Goal: Information Seeking & Learning: Learn about a topic

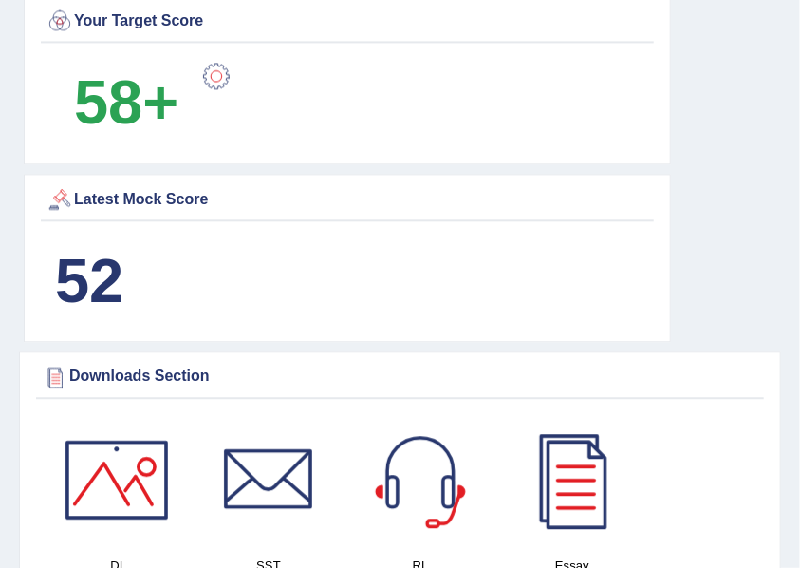
scroll to position [1139, 0]
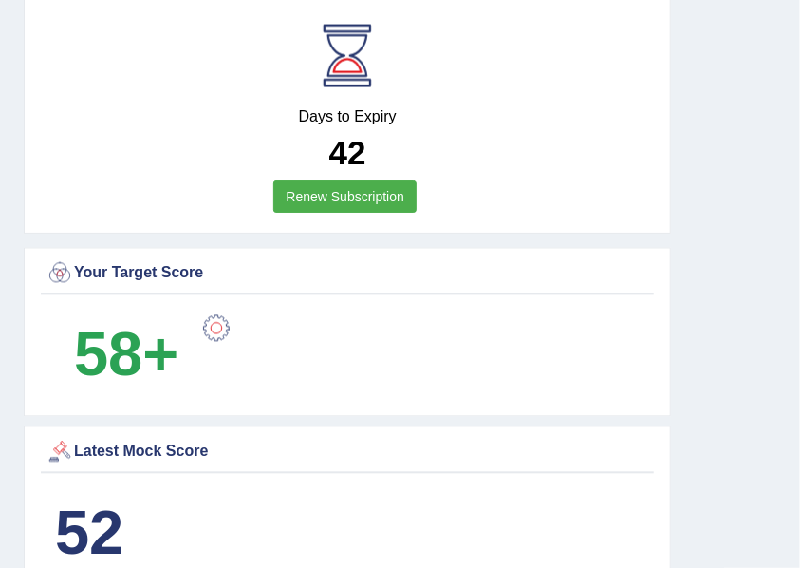
click at [258, 293] on div "Your Target Score 58+" at bounding box center [347, 332] width 647 height 169
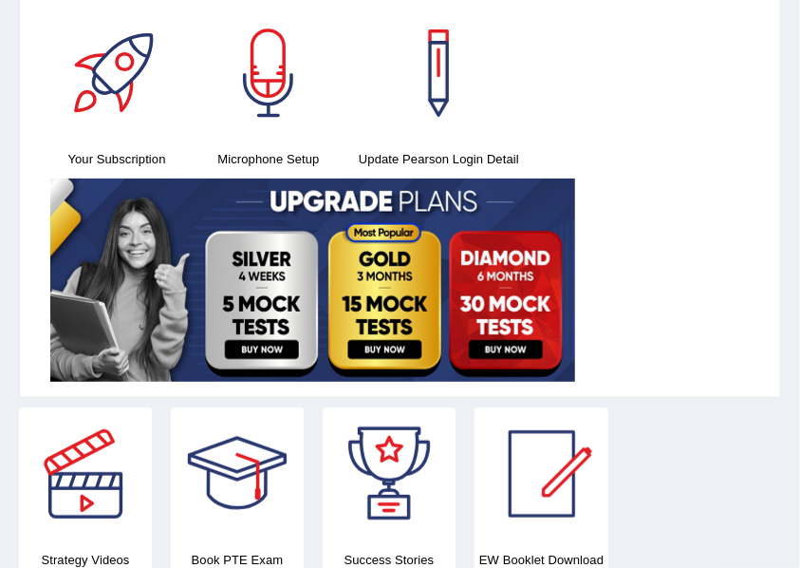
scroll to position [0, 0]
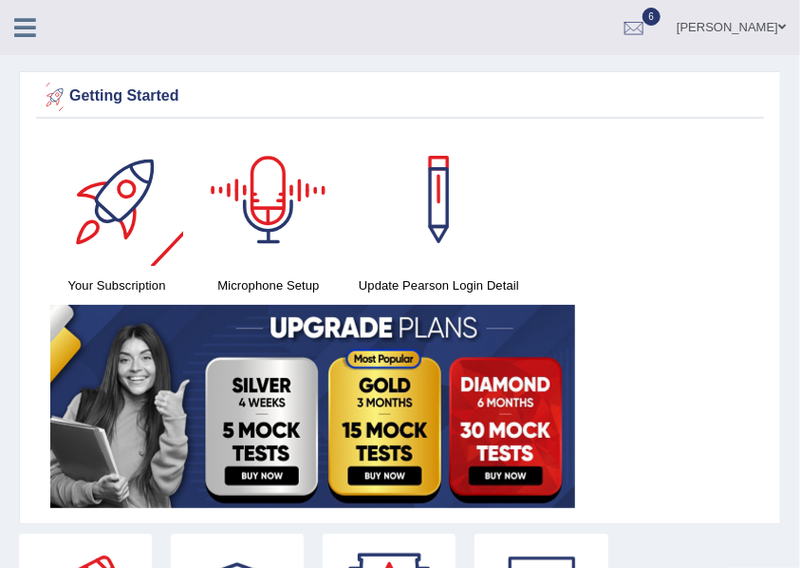
click at [28, 28] on icon at bounding box center [25, 27] width 22 height 25
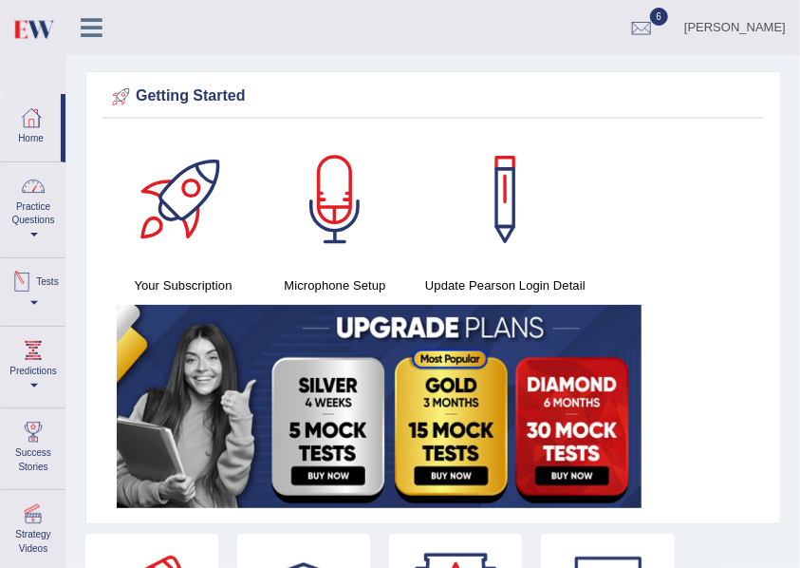
scroll to position [126, 0]
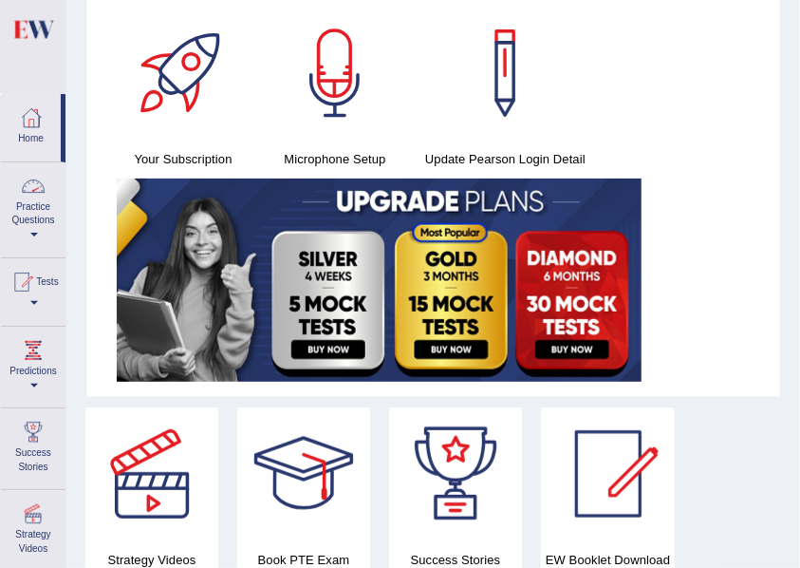
click at [30, 227] on link "Practice Questions" at bounding box center [33, 206] width 65 height 89
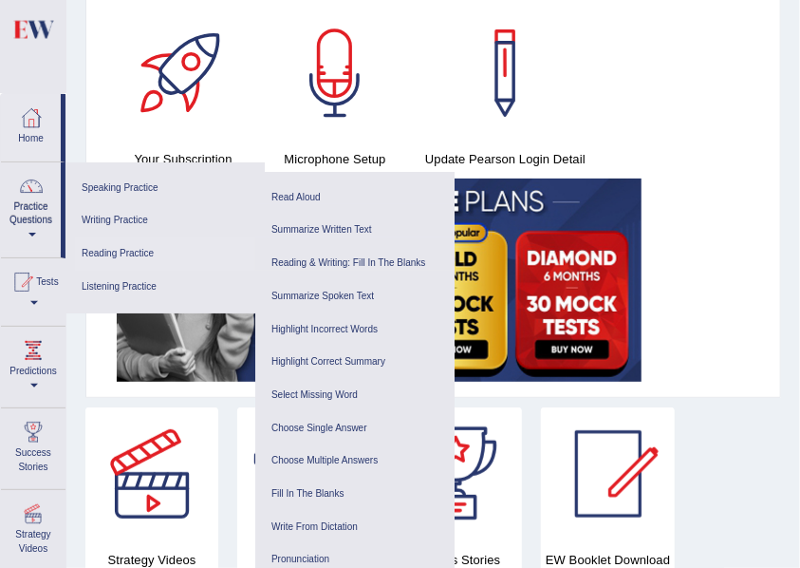
click at [105, 251] on link "Reading Practice" at bounding box center [165, 253] width 180 height 33
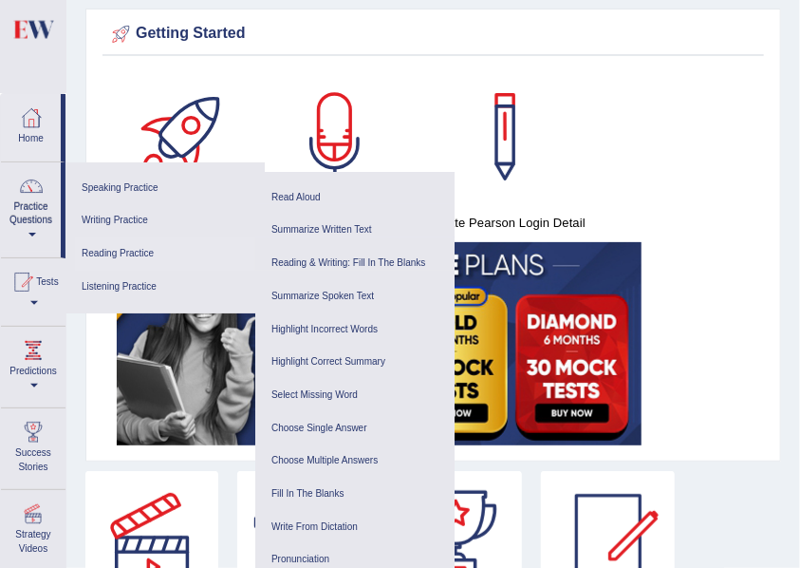
click at [133, 249] on link "Reading Practice" at bounding box center [165, 253] width 180 height 33
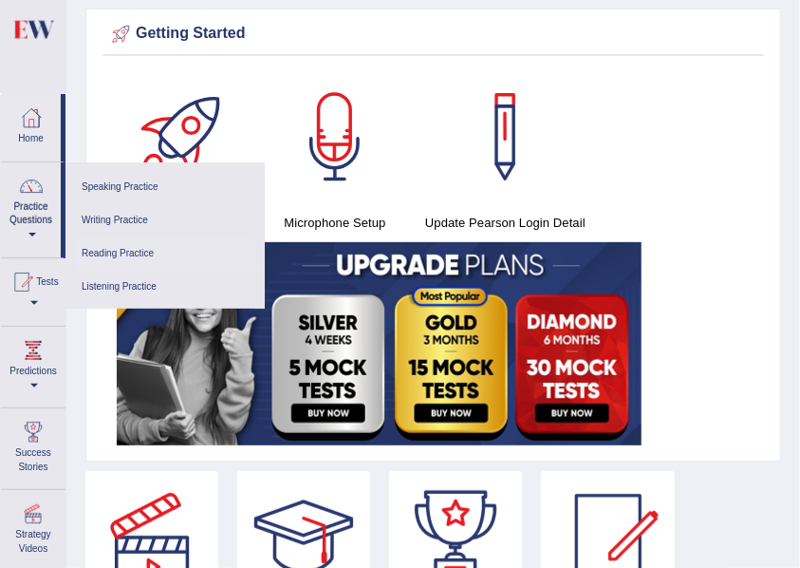
scroll to position [0, 0]
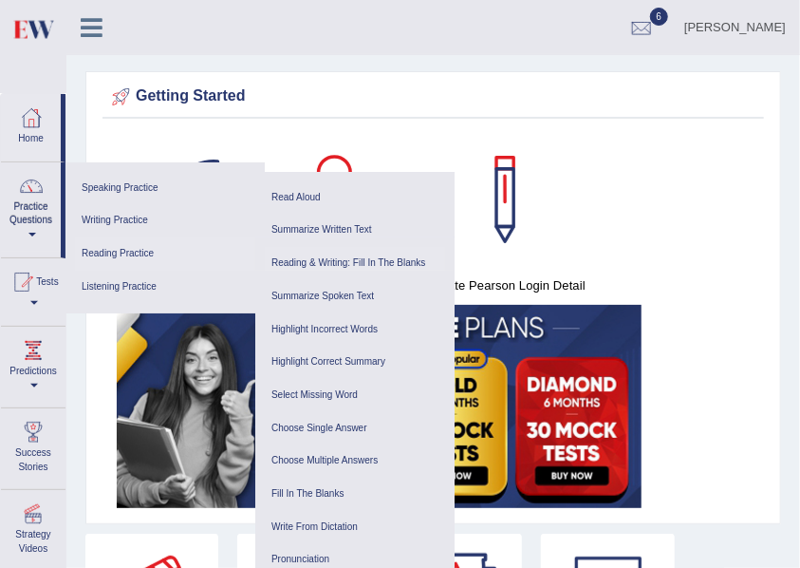
click at [386, 261] on link "Reading & Writing: Fill In The Blanks" at bounding box center [355, 263] width 180 height 33
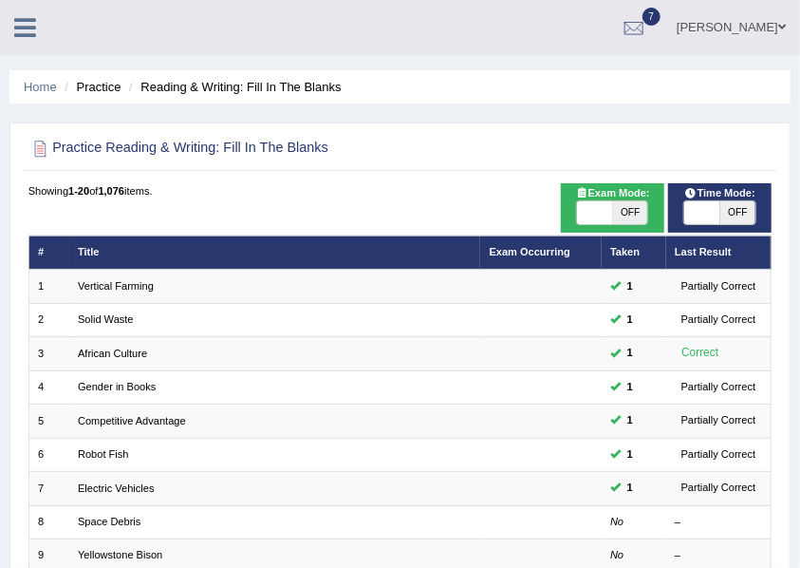
click at [22, 32] on icon at bounding box center [25, 27] width 22 height 25
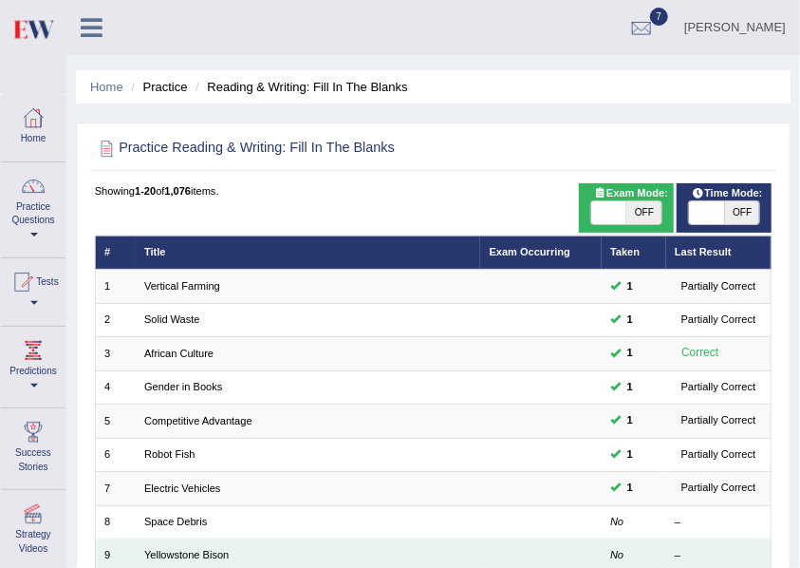
scroll to position [126, 0]
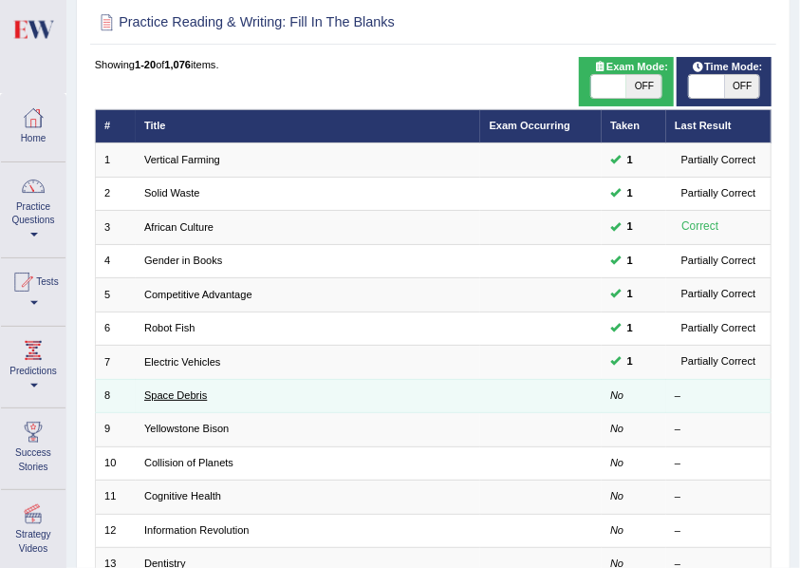
click at [190, 389] on link "Space Debris" at bounding box center [175, 394] width 63 height 11
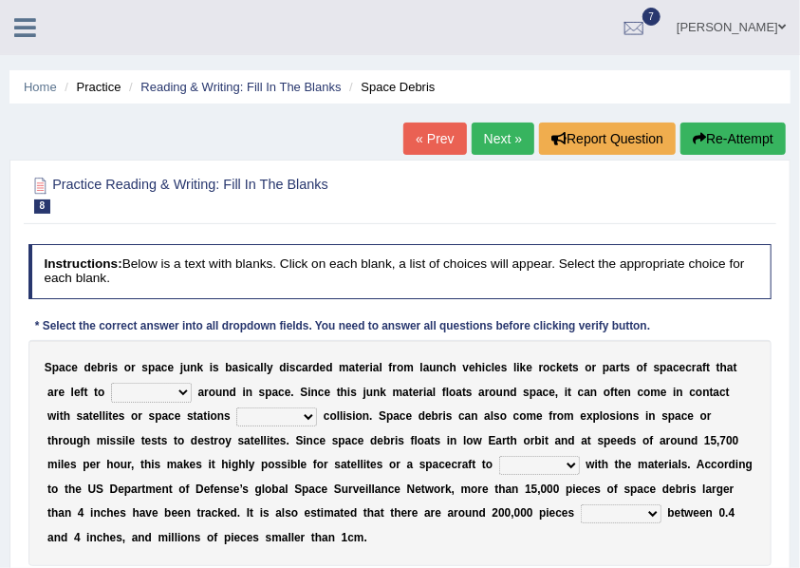
scroll to position [63, 0]
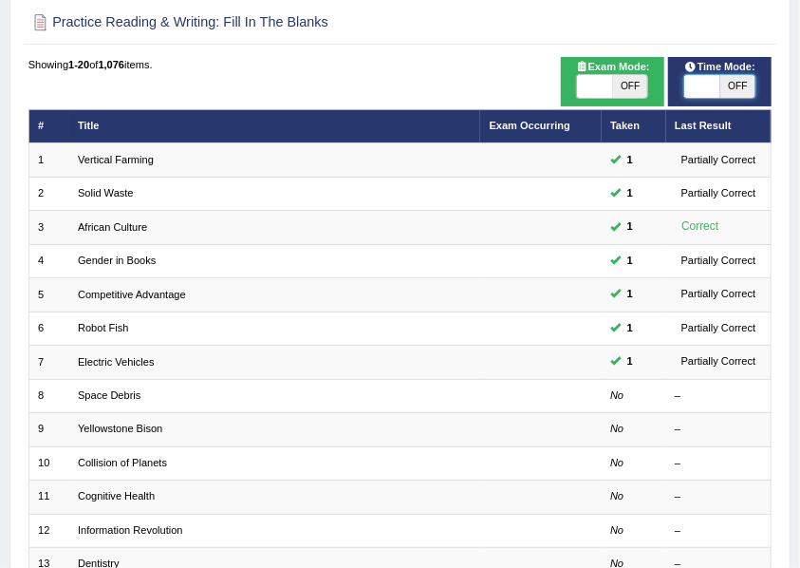
click at [693, 87] on span at bounding box center [701, 86] width 35 height 23
checkbox input "true"
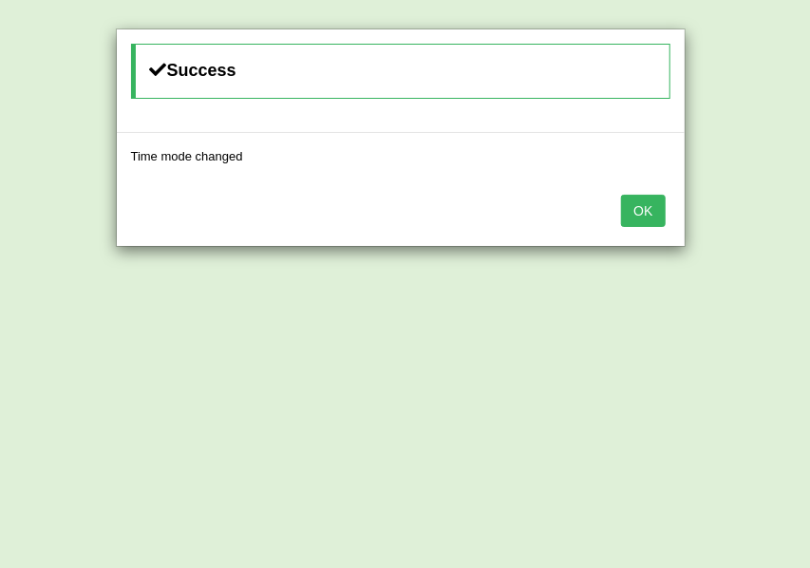
click at [634, 215] on button "OK" at bounding box center [643, 211] width 44 height 32
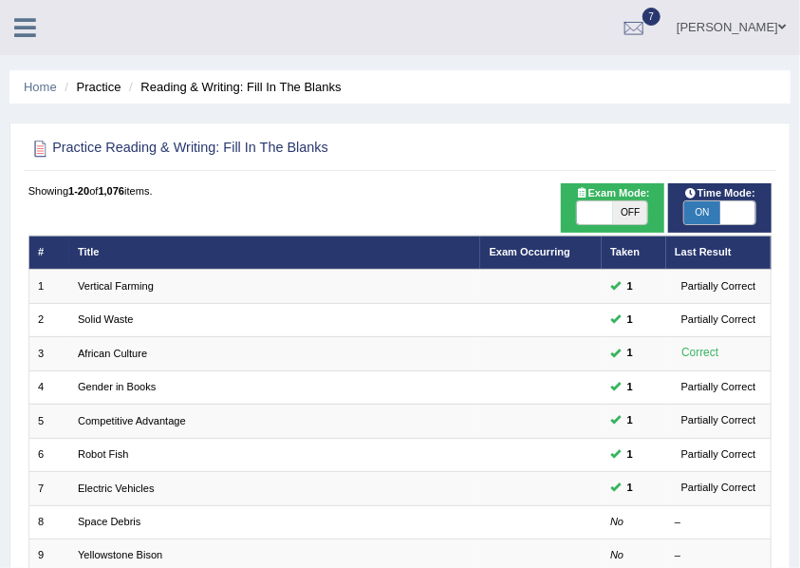
click at [25, 28] on icon at bounding box center [25, 27] width 22 height 25
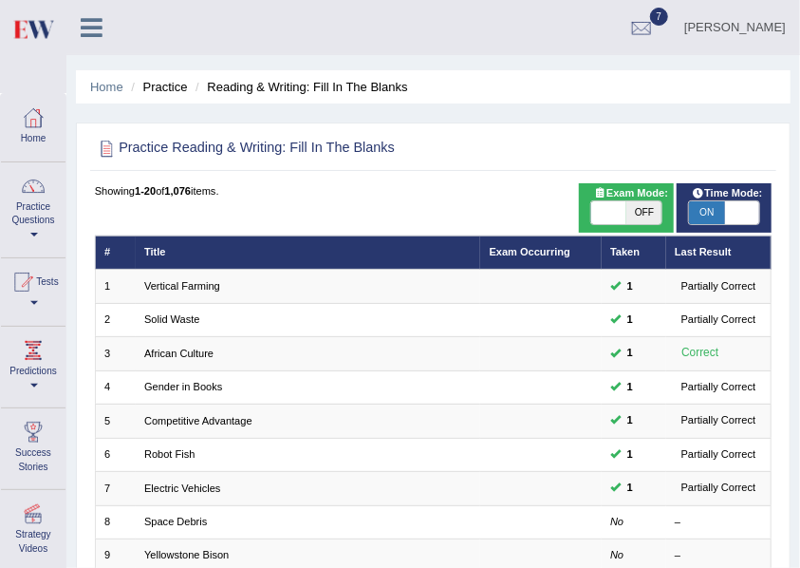
click at [31, 234] on span at bounding box center [34, 235] width 8 height 4
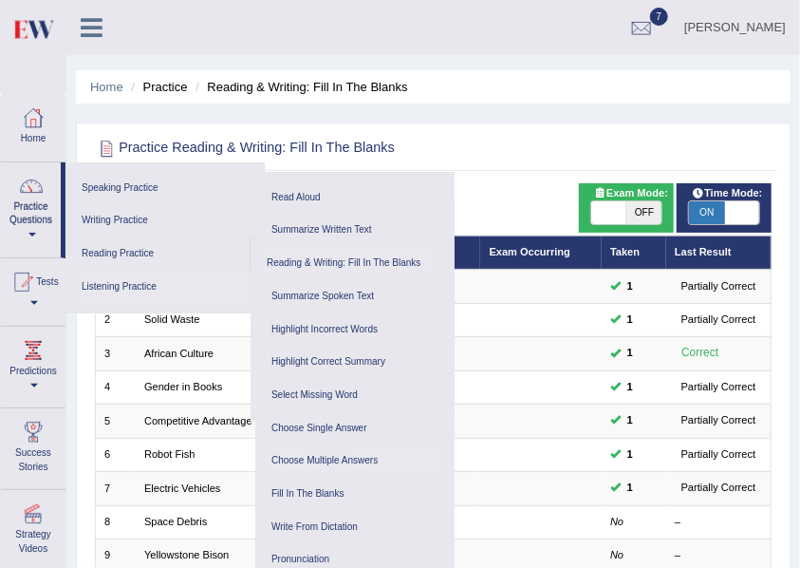
scroll to position [63, 0]
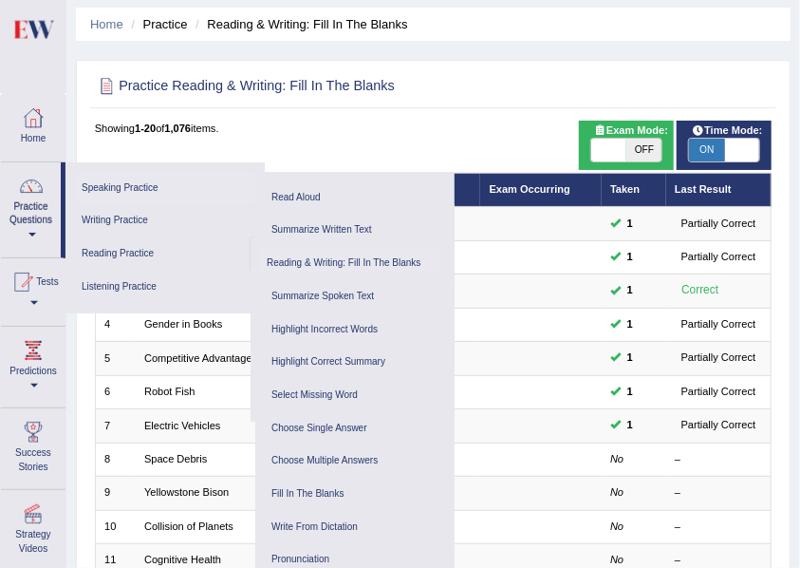
click at [130, 183] on link "Speaking Practice" at bounding box center [165, 188] width 180 height 33
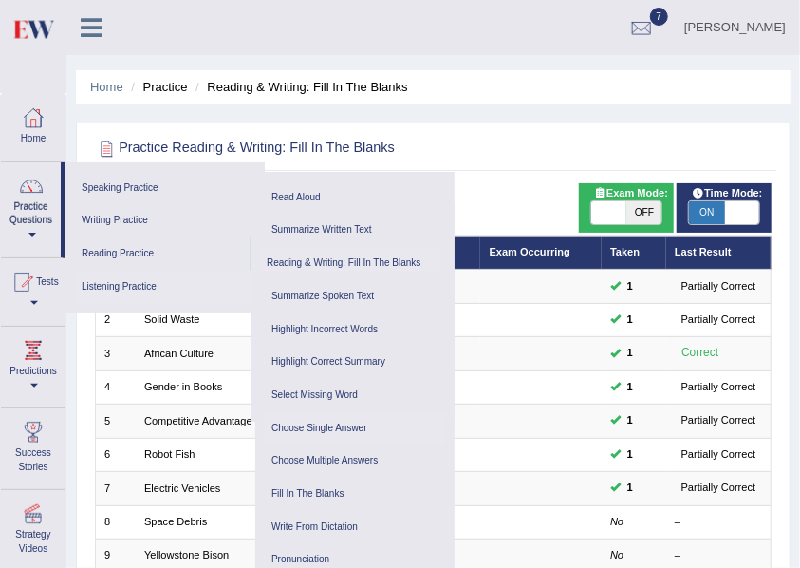
scroll to position [126, 0]
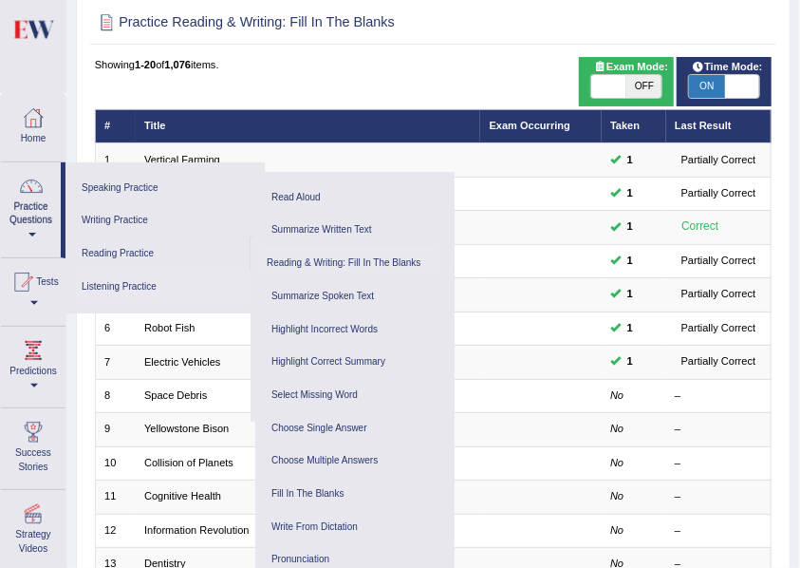
click at [127, 283] on link "Listening Practice" at bounding box center [165, 287] width 180 height 33
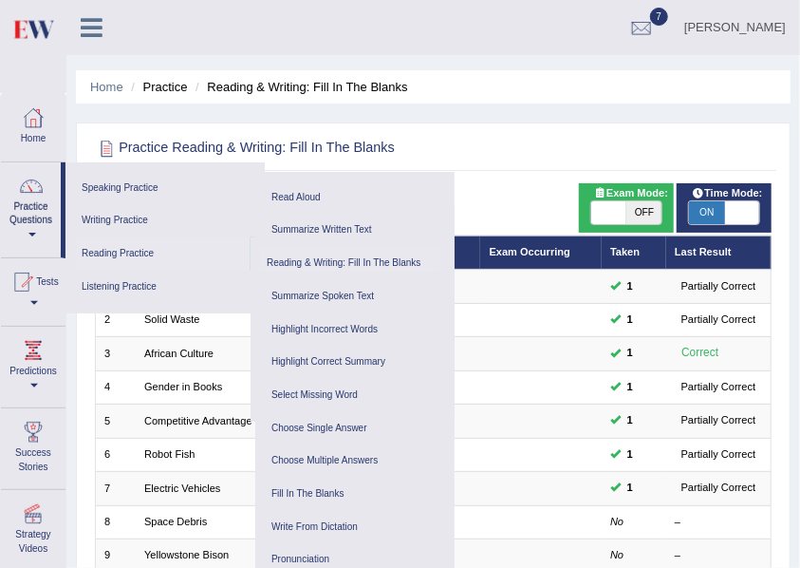
click at [123, 249] on link "Reading Practice" at bounding box center [163, 253] width 176 height 33
click at [322, 493] on link "Fill In The Blanks" at bounding box center [355, 493] width 180 height 33
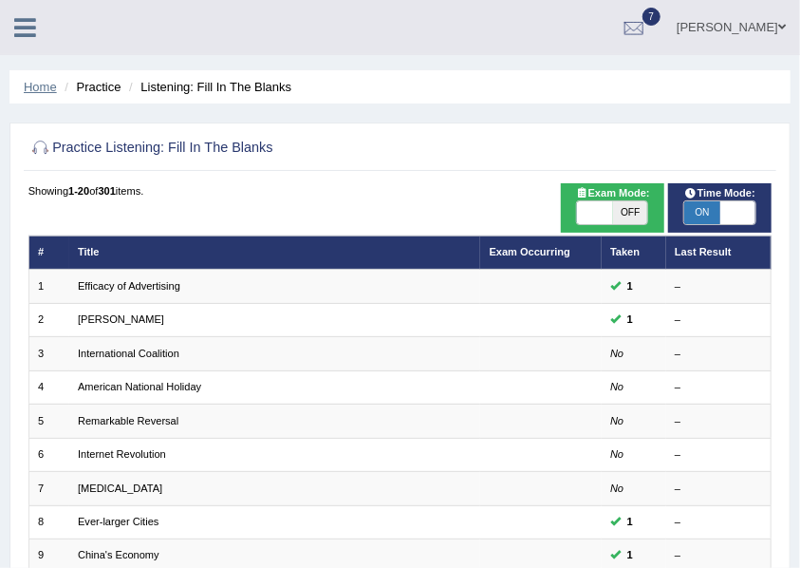
click at [49, 89] on link "Home" at bounding box center [40, 87] width 33 height 14
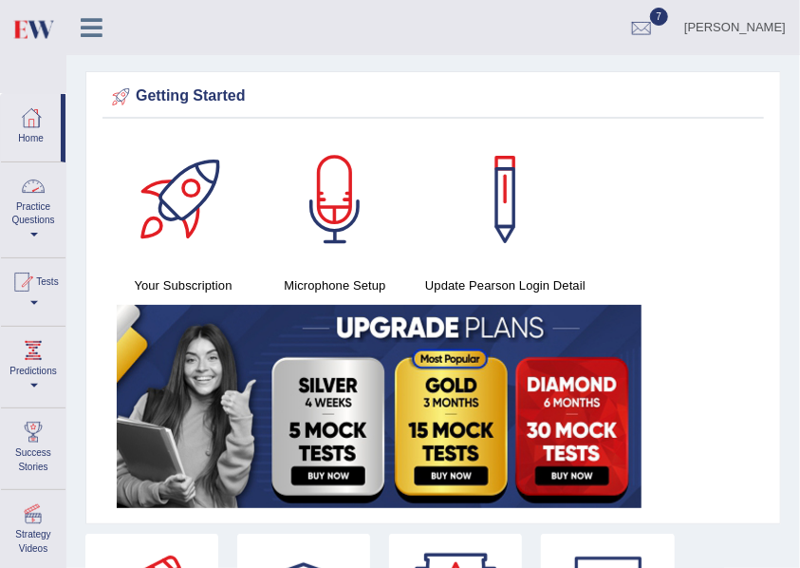
scroll to position [63, 0]
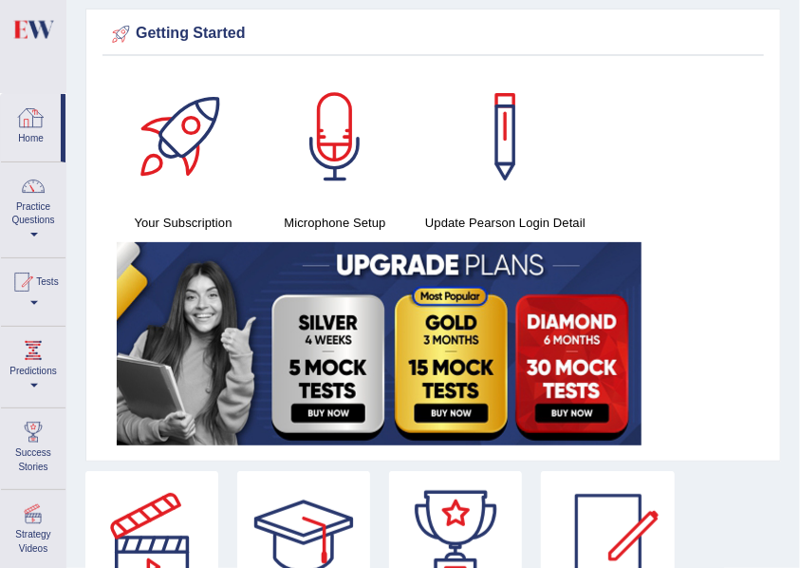
click at [28, 127] on div at bounding box center [31, 117] width 28 height 28
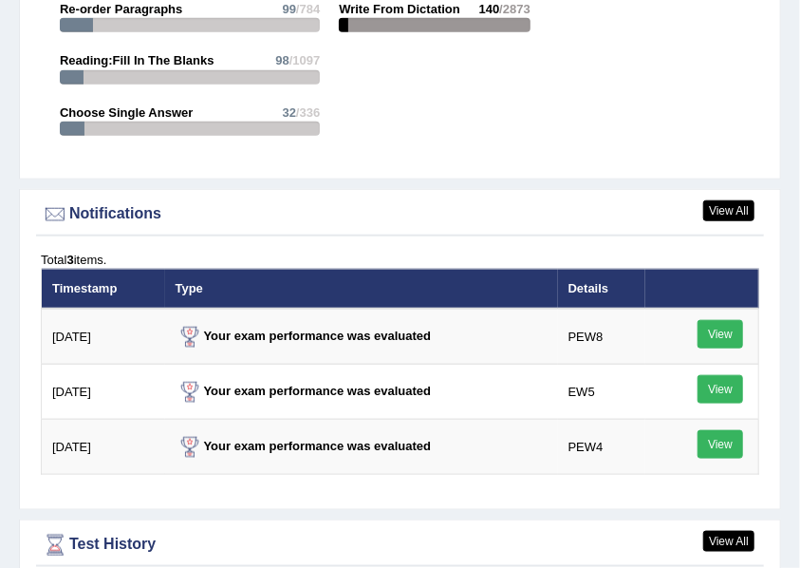
scroll to position [3164, 0]
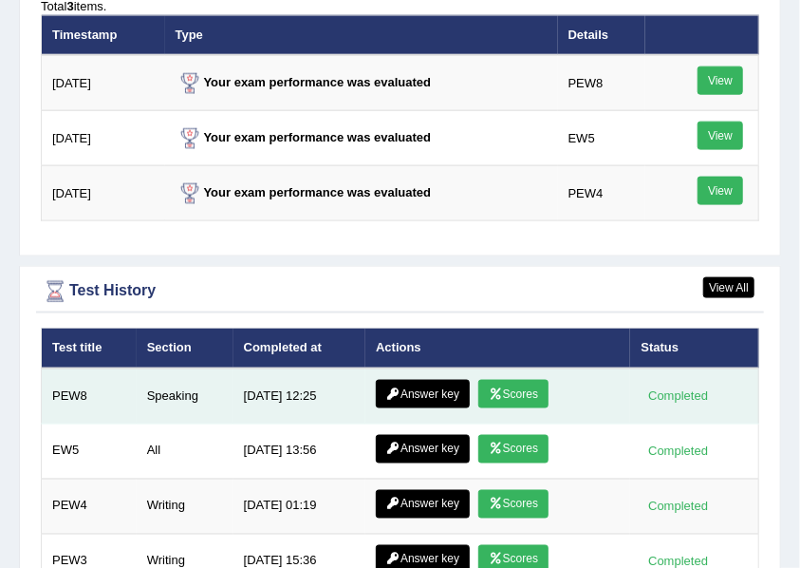
click at [520, 382] on link "Scores" at bounding box center [513, 394] width 70 height 28
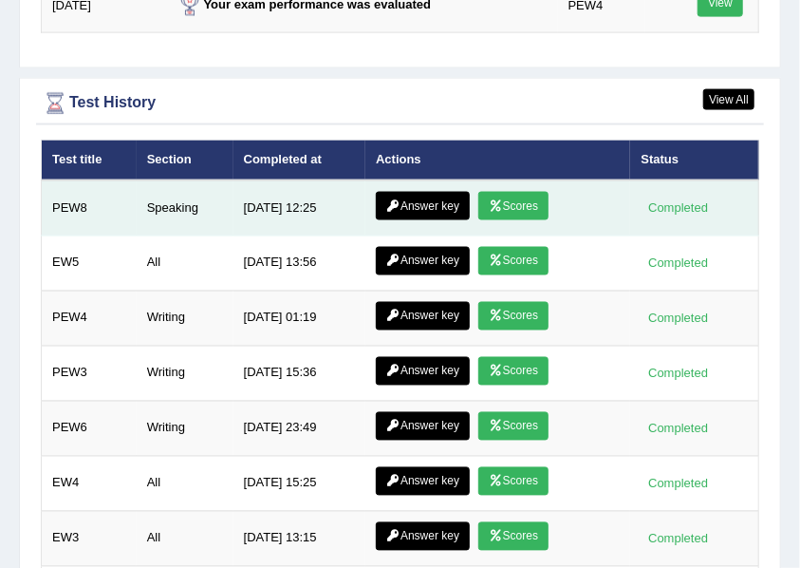
scroll to position [3352, 0]
click at [414, 193] on link "Answer key" at bounding box center [423, 206] width 94 height 28
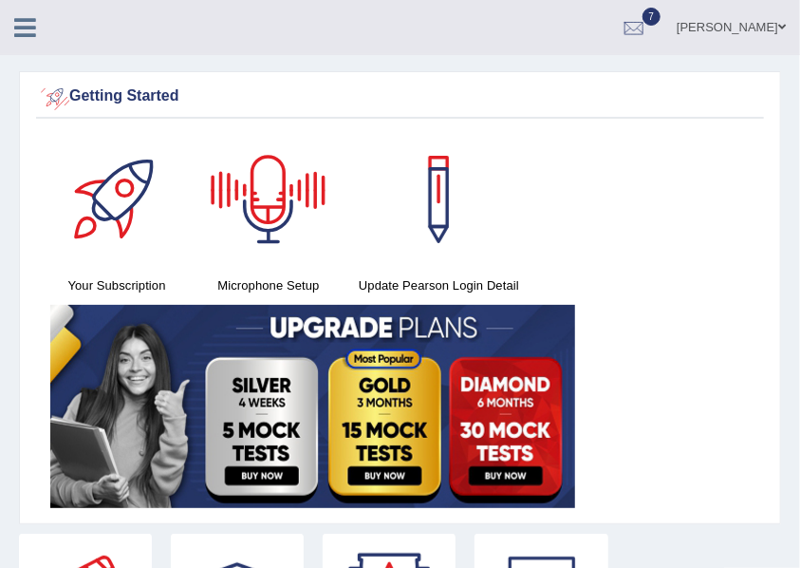
click at [18, 30] on icon at bounding box center [25, 27] width 22 height 25
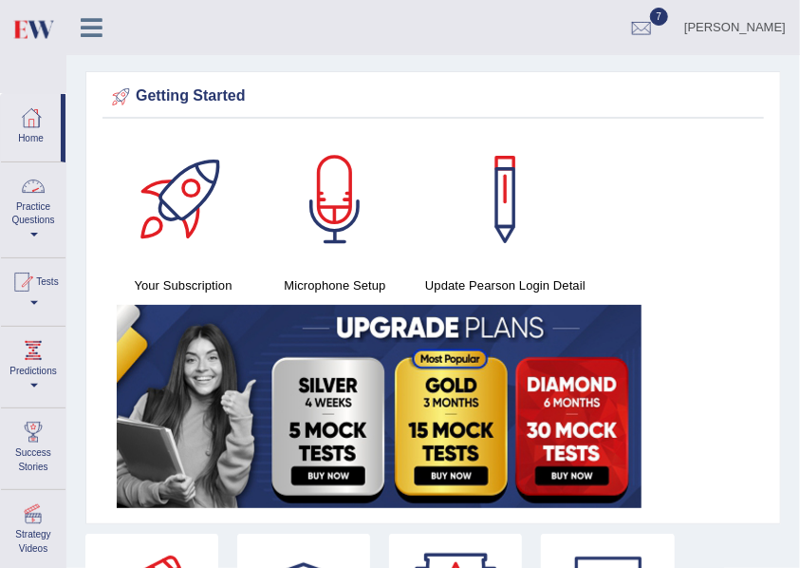
click at [37, 238] on link "Practice Questions" at bounding box center [33, 206] width 65 height 89
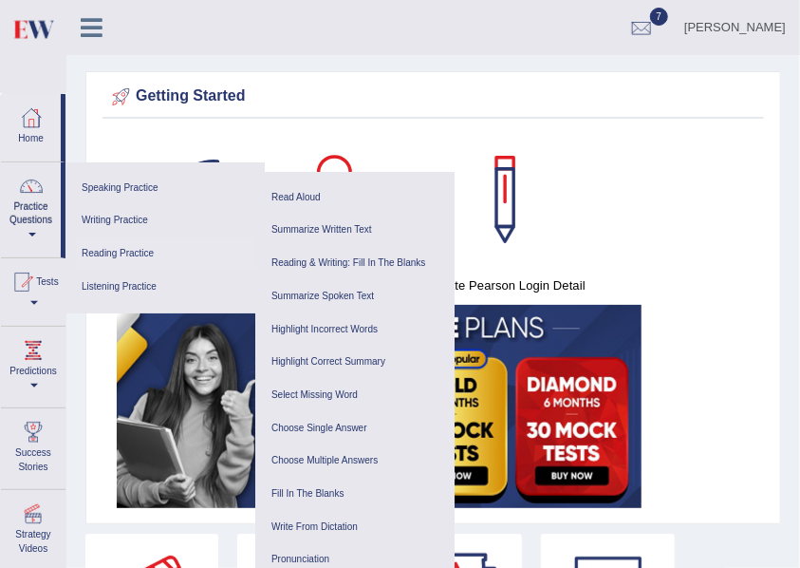
click at [111, 259] on link "Reading Practice" at bounding box center [165, 253] width 180 height 33
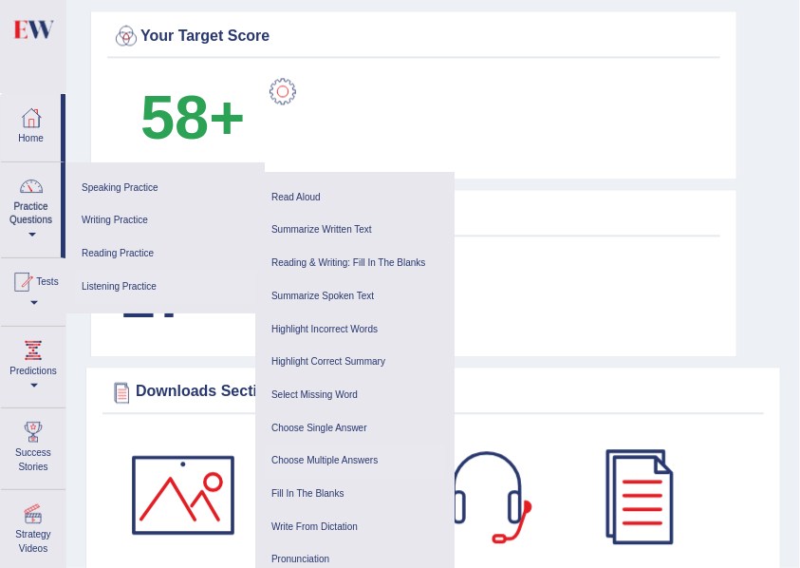
scroll to position [1440, 0]
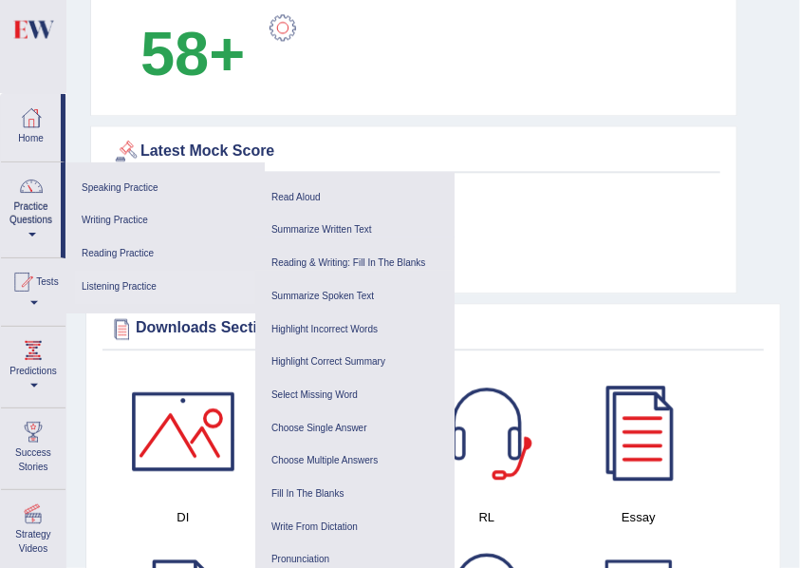
click at [141, 293] on link "Listening Practice" at bounding box center [165, 287] width 180 height 33
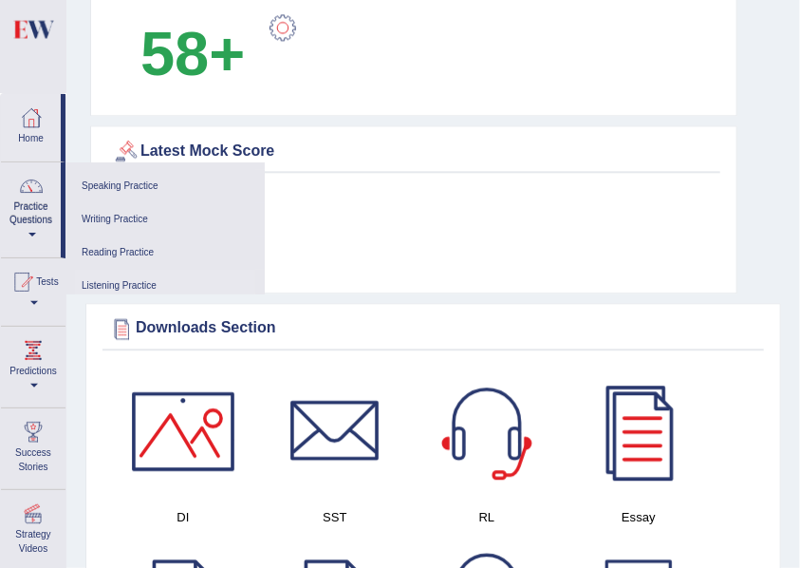
scroll to position [0, 0]
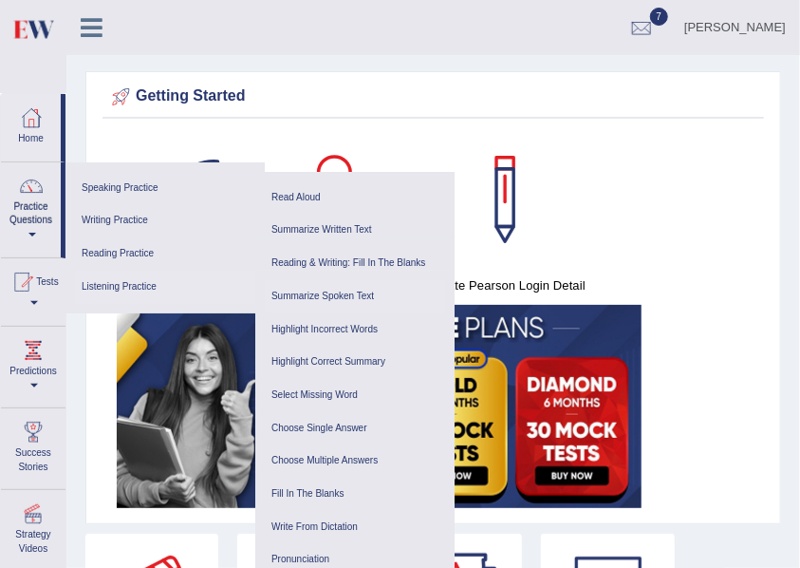
click at [297, 302] on link "Summarize Spoken Text" at bounding box center [355, 296] width 180 height 33
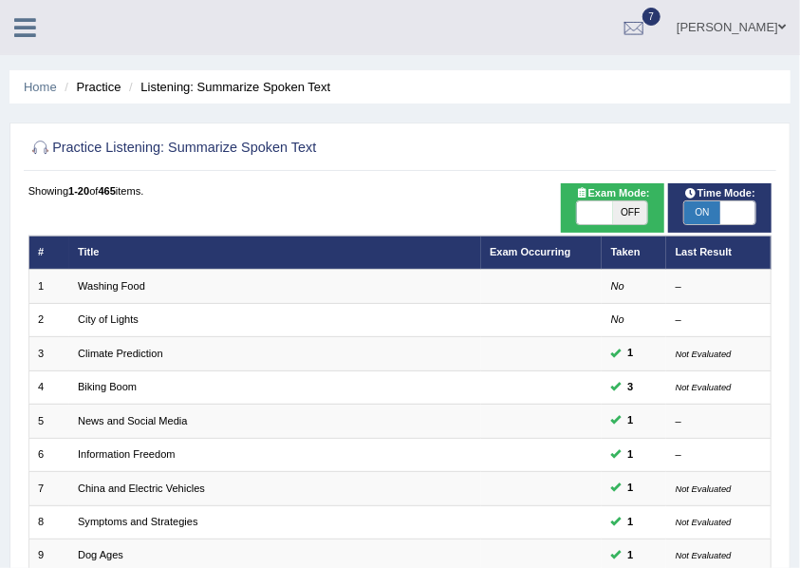
click at [108, 93] on li "Practice" at bounding box center [90, 87] width 61 height 18
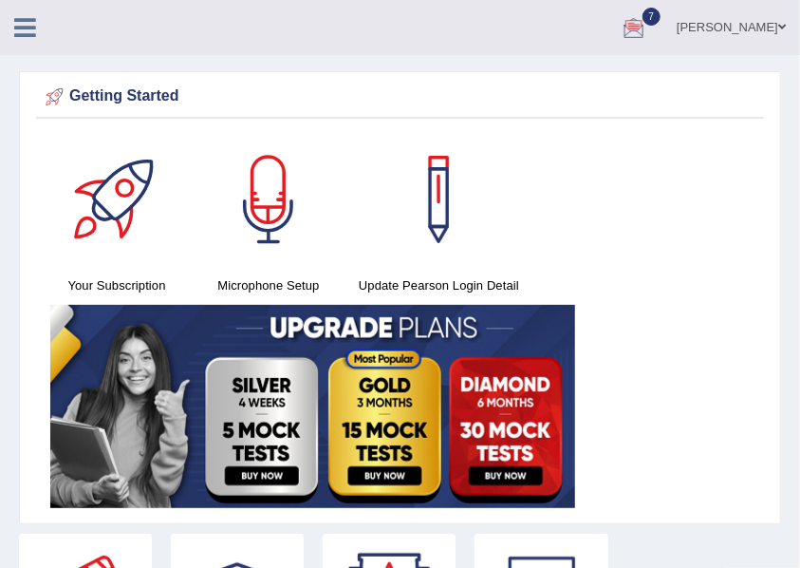
click at [27, 25] on icon at bounding box center [25, 27] width 22 height 25
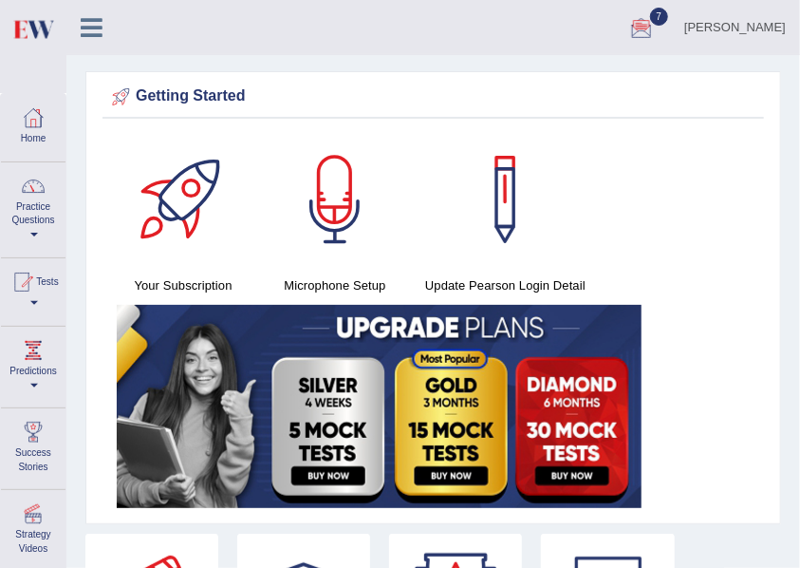
click at [28, 228] on link "Practice Questions" at bounding box center [33, 206] width 65 height 89
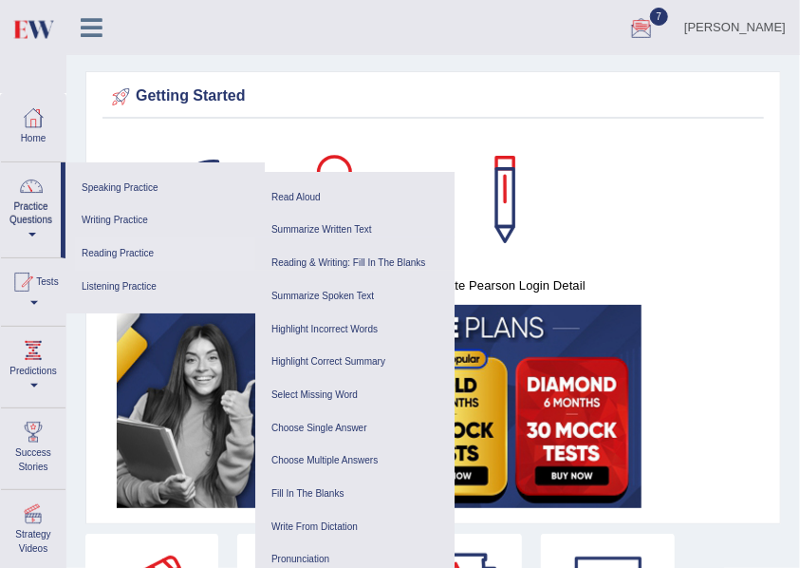
click at [125, 254] on link "Reading Practice" at bounding box center [165, 253] width 180 height 33
click at [320, 494] on link "Fill In The Blanks" at bounding box center [355, 493] width 180 height 33
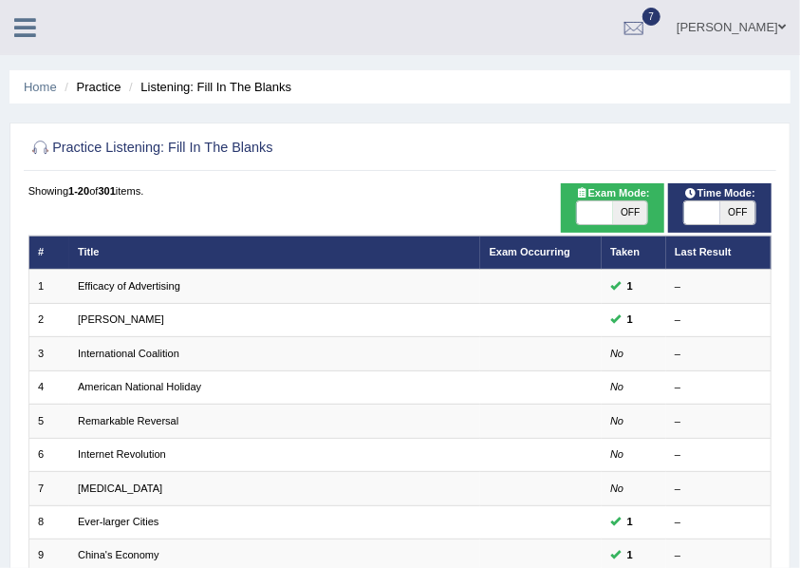
click at [25, 27] on icon at bounding box center [25, 27] width 22 height 25
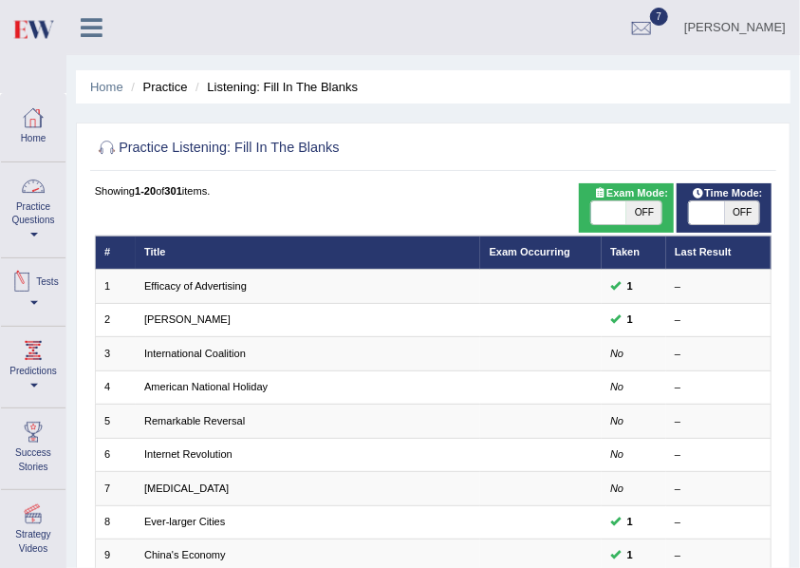
click at [34, 227] on link "Practice Questions" at bounding box center [33, 206] width 65 height 89
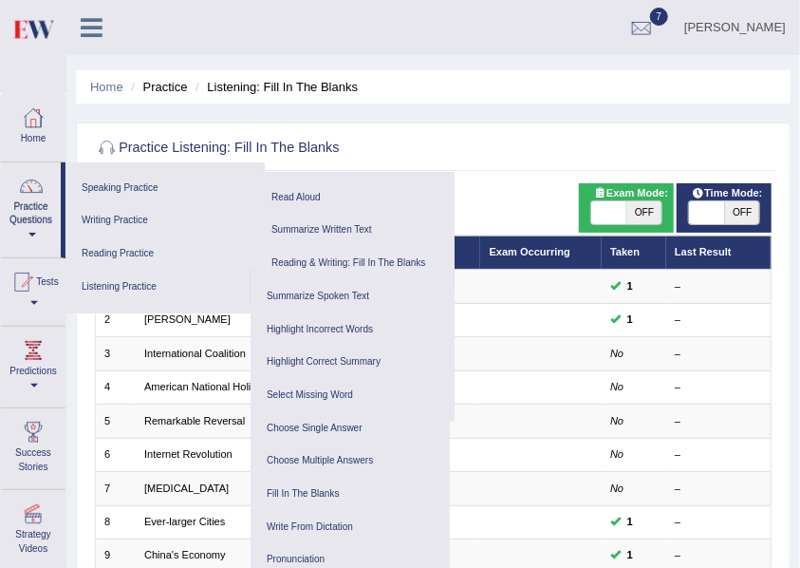
click at [393, 259] on link "Reading & Writing: Fill In The Blanks" at bounding box center [355, 263] width 180 height 33
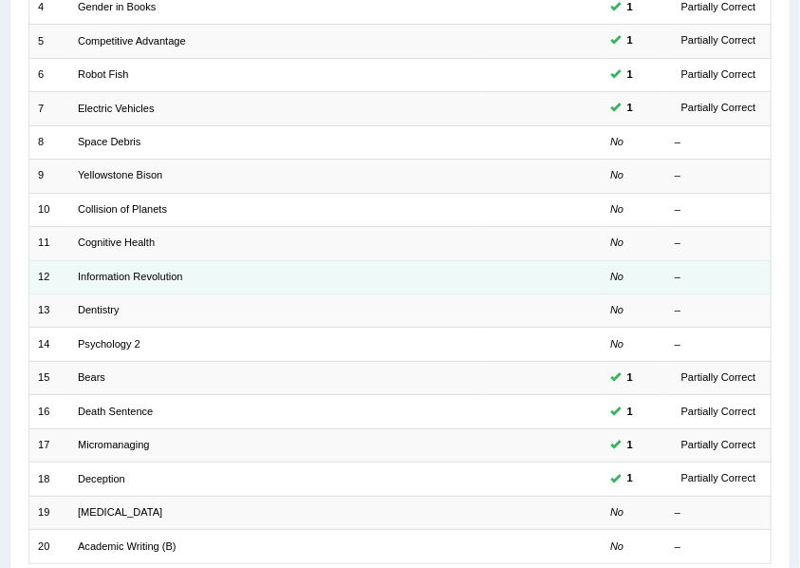
scroll to position [531, 0]
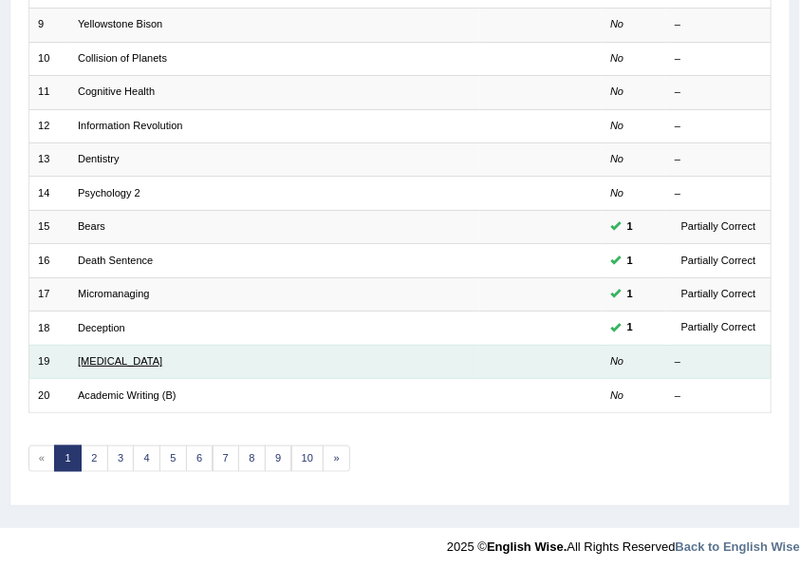
click at [104, 355] on link "[MEDICAL_DATA]" at bounding box center [120, 360] width 84 height 11
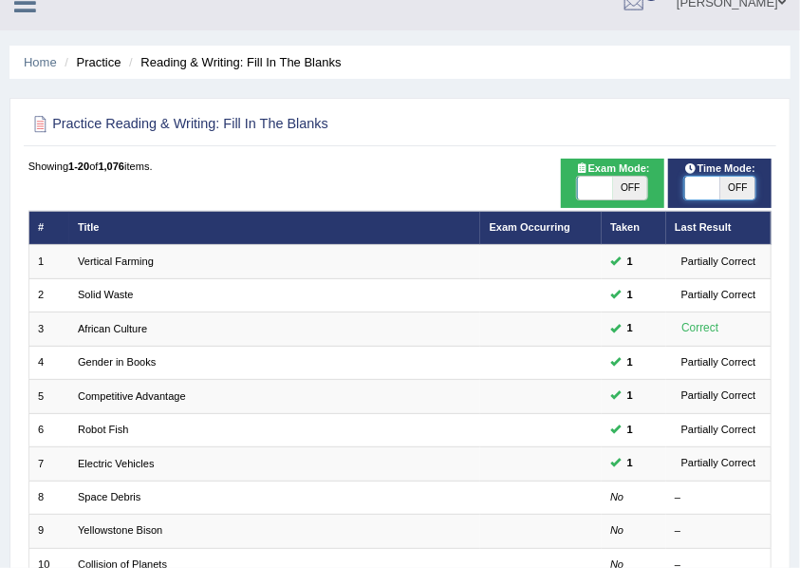
click at [710, 183] on span at bounding box center [701, 188] width 35 height 23
checkbox input "true"
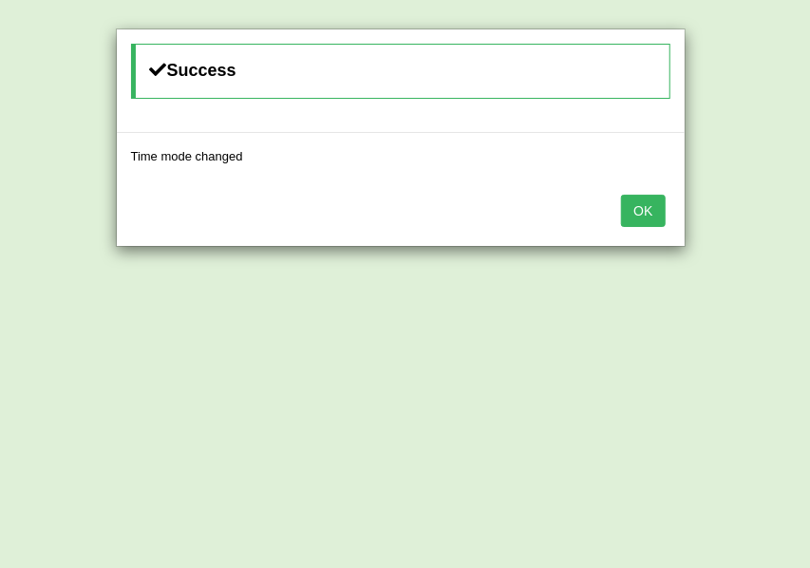
click at [638, 205] on button "OK" at bounding box center [643, 211] width 44 height 32
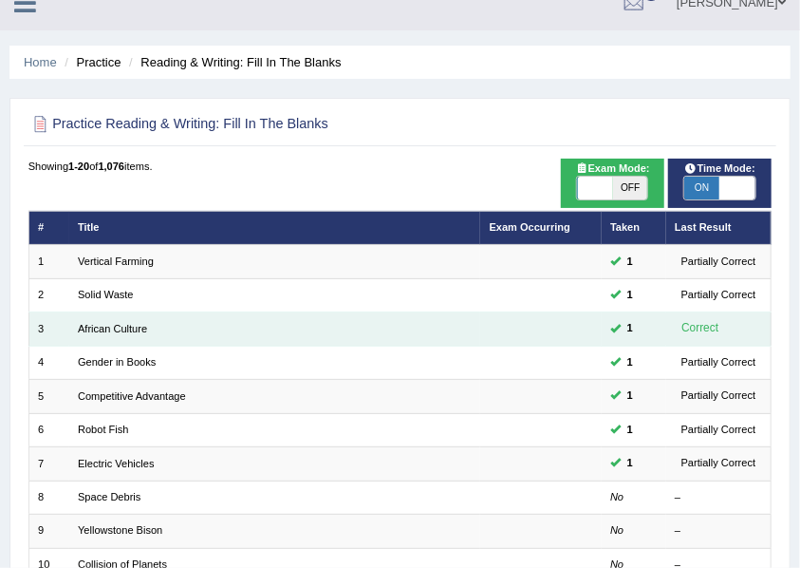
scroll to position [151, 0]
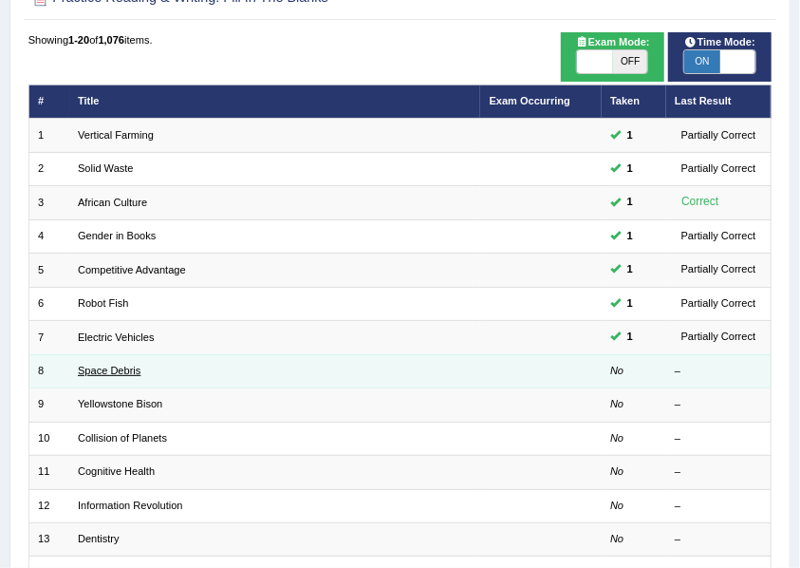
click at [112, 365] on link "Space Debris" at bounding box center [109, 370] width 63 height 11
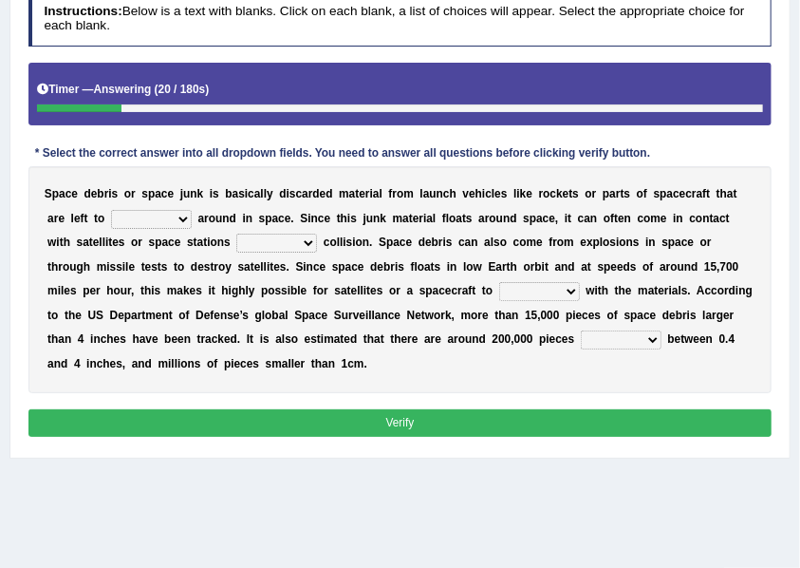
click at [182, 215] on select "twist center roam loll" at bounding box center [151, 219] width 81 height 19
select select "center"
click at [111, 210] on select "twist center roam loll" at bounding box center [151, 219] width 81 height 19
click at [314, 241] on select "risks risk risked risking" at bounding box center [276, 243] width 81 height 19
select select "risks"
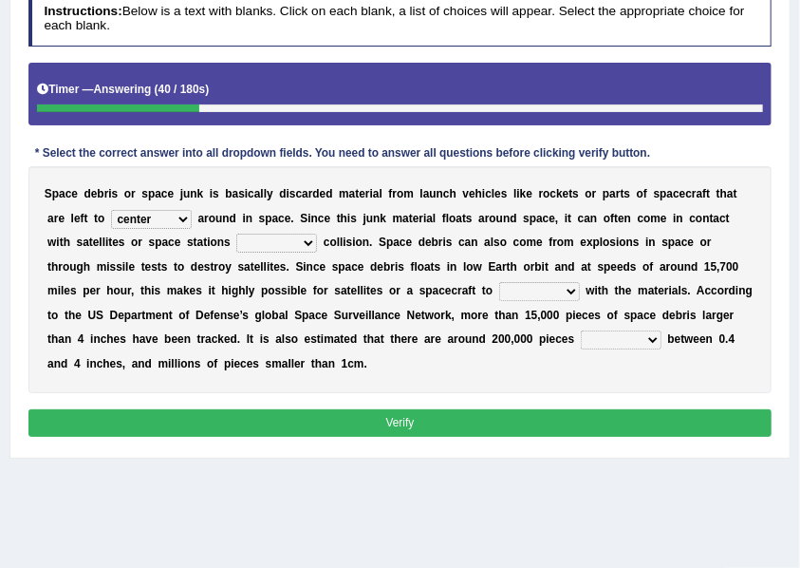
click at [236, 234] on select "risks risk risked risking" at bounding box center [276, 243] width 81 height 19
click at [571, 287] on select "collect collate collide collocate" at bounding box center [539, 291] width 81 height 19
select select "collect"
click at [499, 282] on select "collect collate collide collocate" at bounding box center [539, 291] width 81 height 19
click at [655, 336] on select "sized sizing size sizes" at bounding box center [621, 339] width 81 height 19
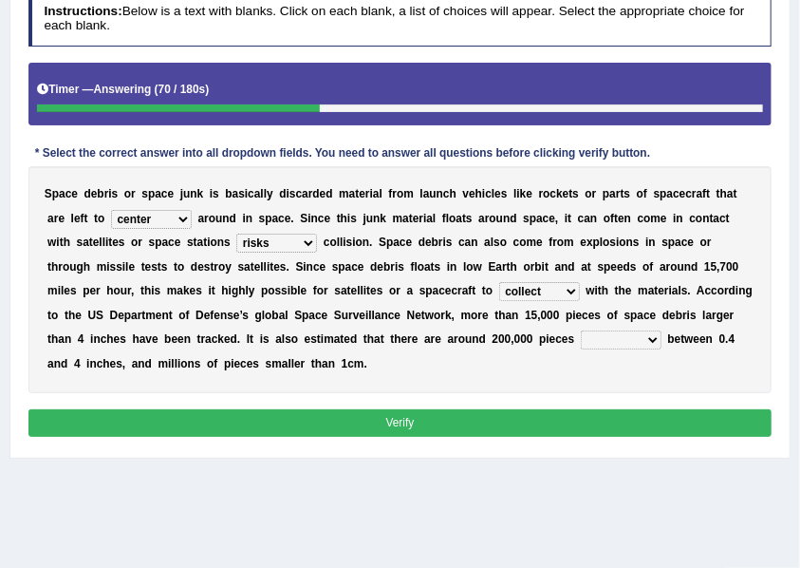
select select "sized"
click at [581, 330] on select "sized sizing size sizes" at bounding box center [621, 339] width 81 height 19
click at [387, 416] on button "Verify" at bounding box center [400, 423] width 744 height 28
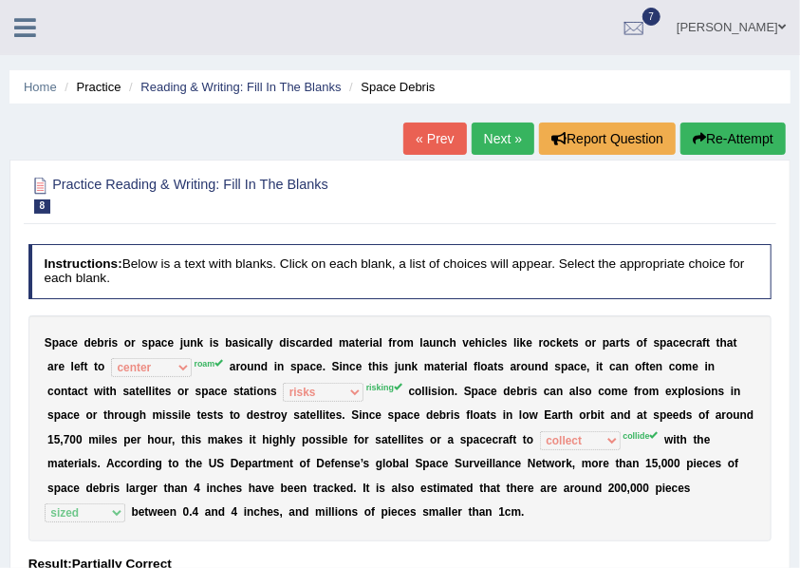
click at [101, 86] on li "Practice" at bounding box center [90, 87] width 61 height 18
click at [27, 84] on link "Home" at bounding box center [40, 87] width 33 height 14
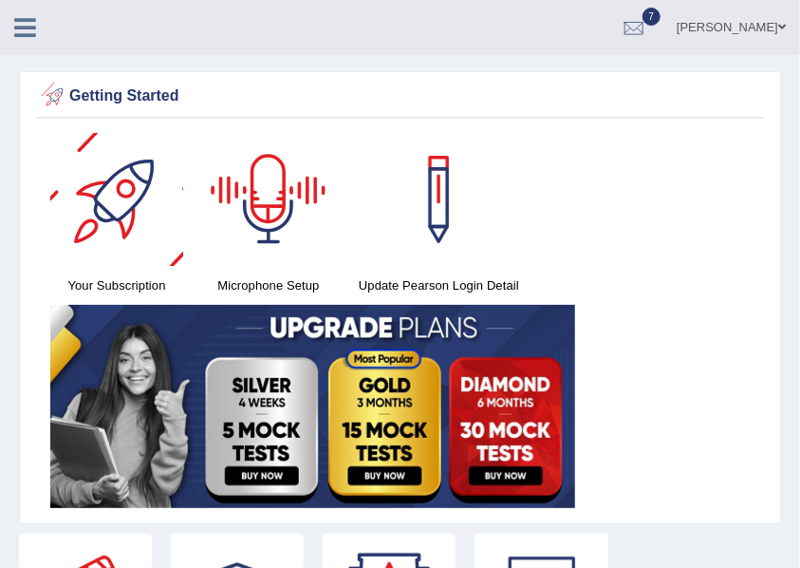
click at [25, 28] on icon at bounding box center [25, 27] width 22 height 25
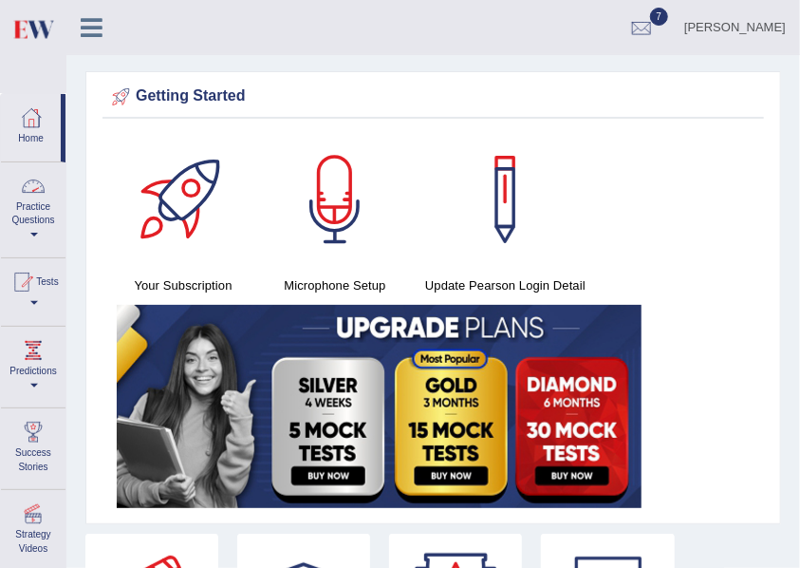
click at [33, 230] on link "Practice Questions" at bounding box center [33, 206] width 65 height 89
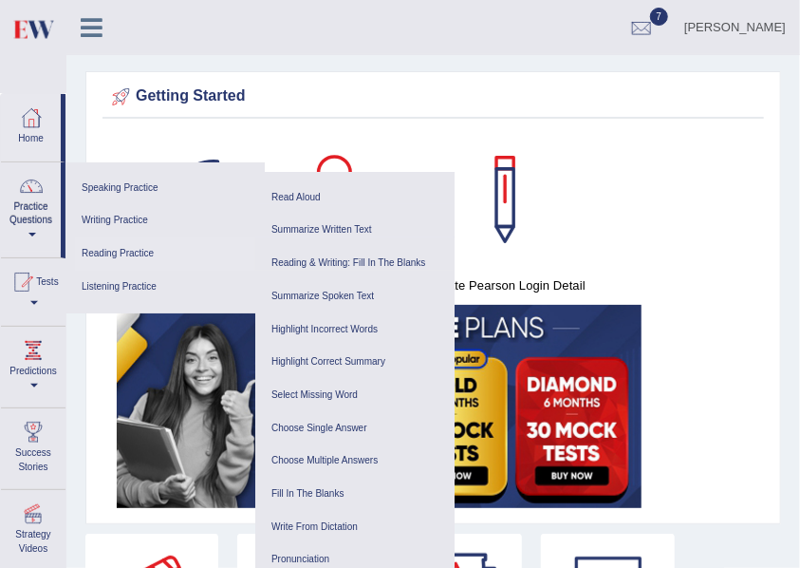
click at [127, 245] on link "Reading Practice" at bounding box center [165, 253] width 180 height 33
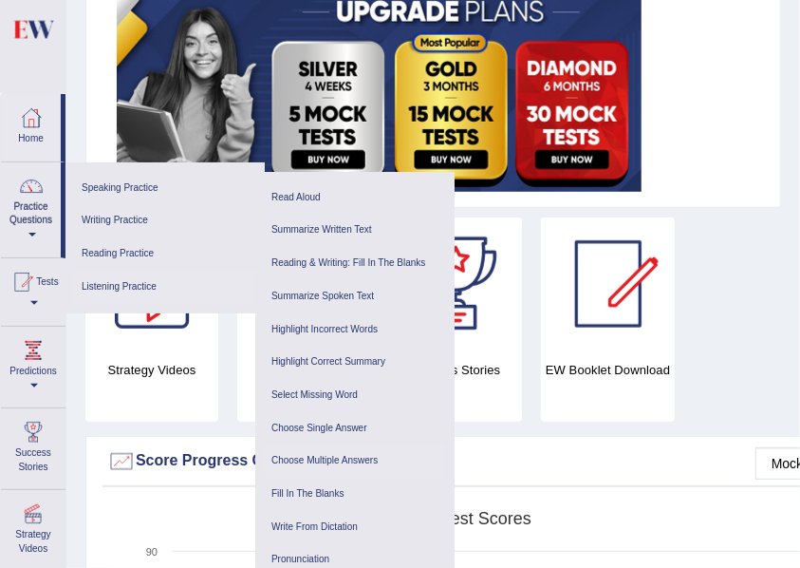
scroll to position [380, 0]
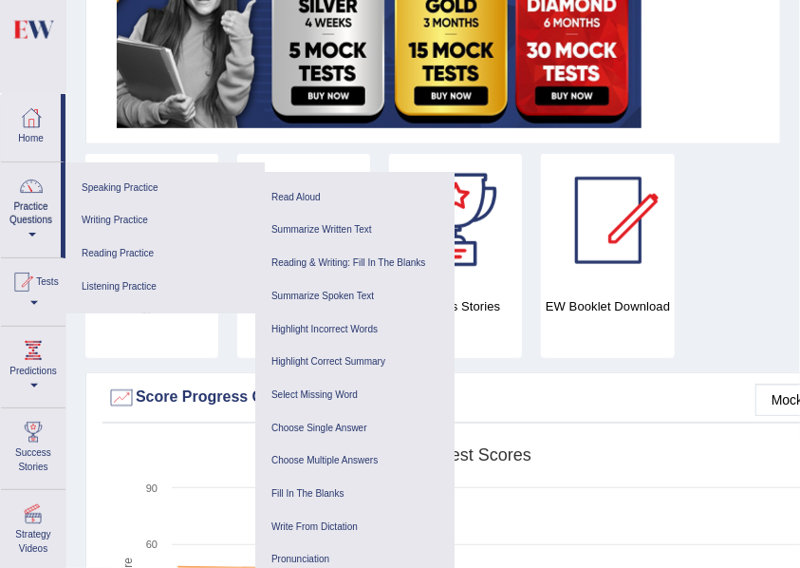
click at [522, 386] on div "Score Progress Chart" at bounding box center [486, 398] width 759 height 28
click at [175, 346] on div "Strategy Videos" at bounding box center [151, 256] width 133 height 204
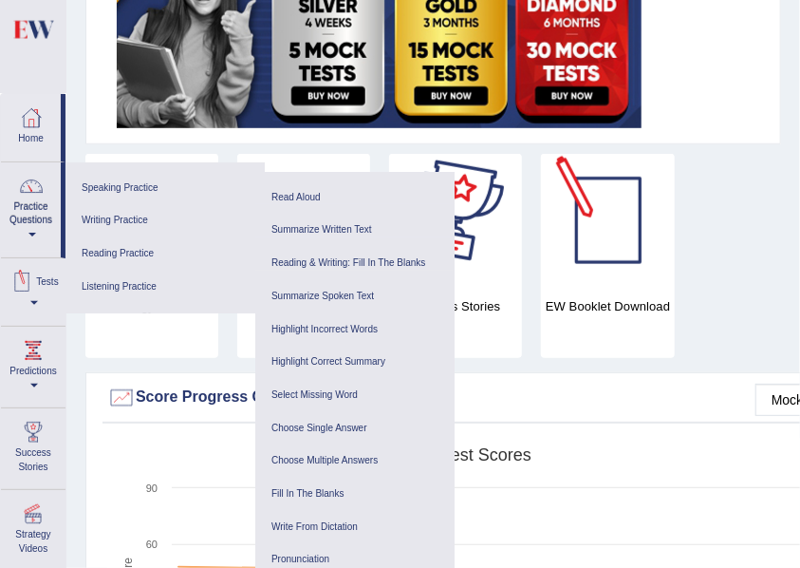
click at [701, 180] on div "Strategy Videos Book PTE Exam Success Stories EW Booklet Download" at bounding box center [487, 263] width 822 height 218
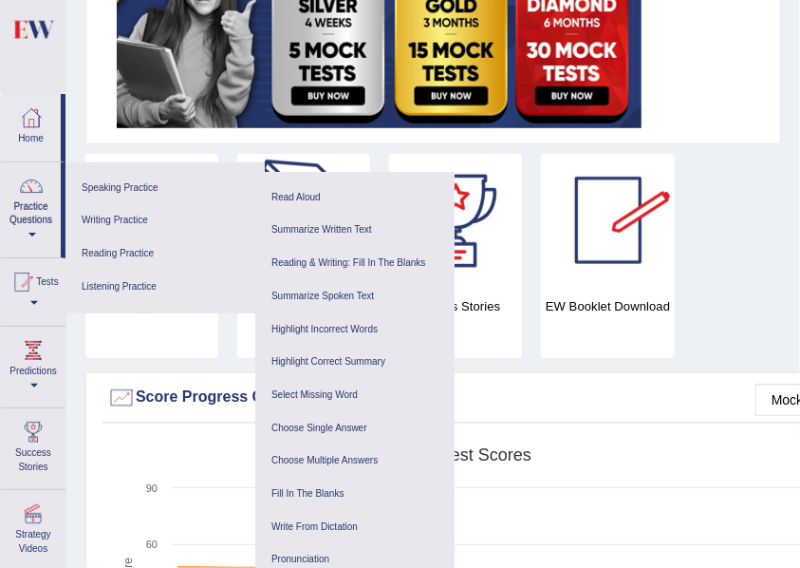
click at [112, 181] on link "Speaking Practice" at bounding box center [165, 188] width 180 height 33
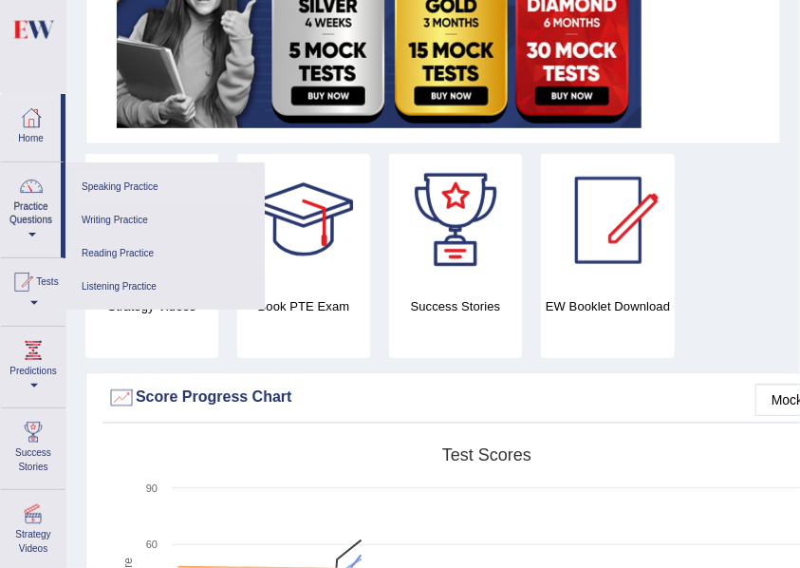
scroll to position [0, 0]
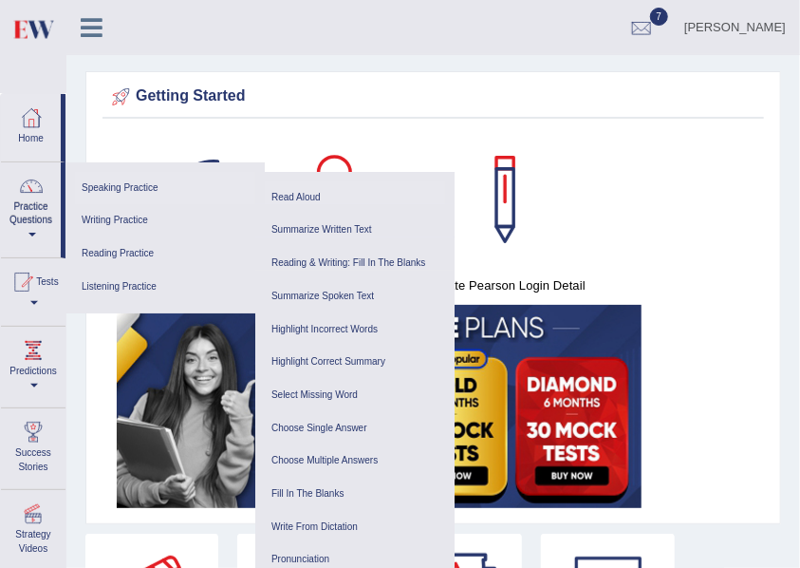
click at [307, 195] on link "Read Aloud" at bounding box center [355, 197] width 180 height 33
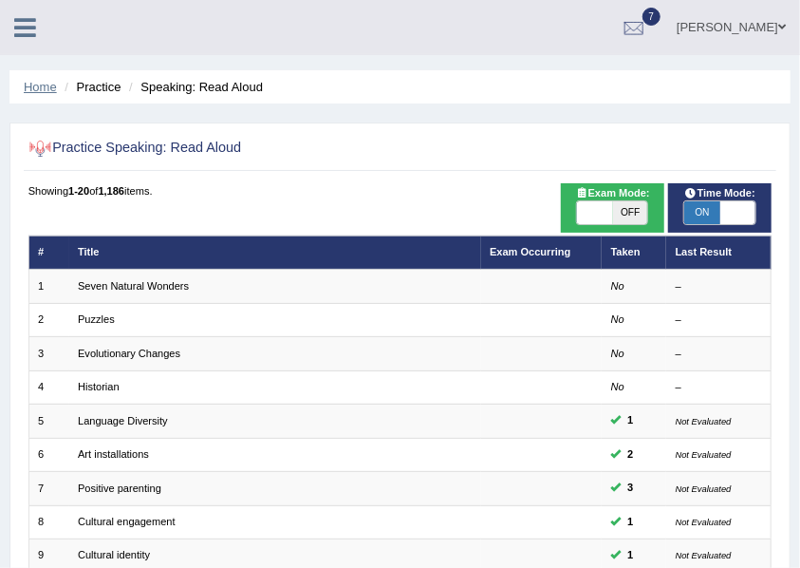
click at [46, 86] on link "Home" at bounding box center [40, 87] width 33 height 14
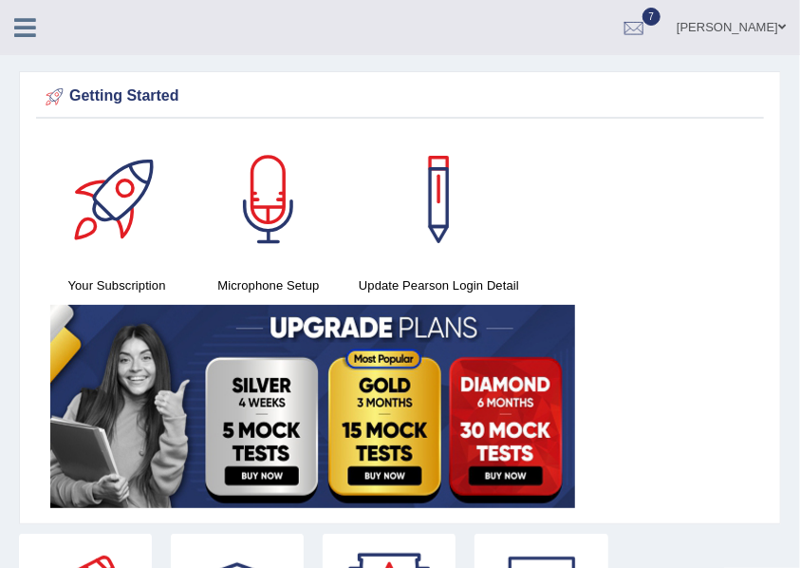
click at [27, 19] on icon at bounding box center [25, 27] width 22 height 25
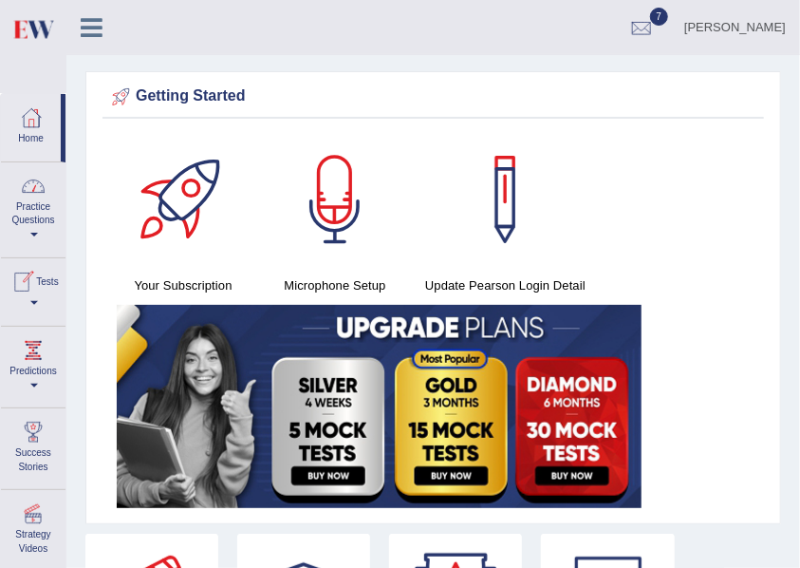
click at [32, 233] on span at bounding box center [34, 235] width 8 height 4
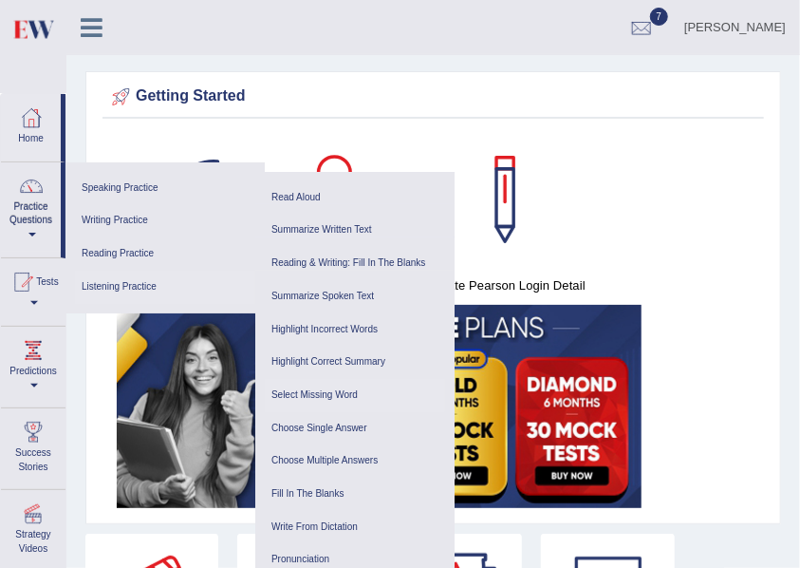
scroll to position [126, 0]
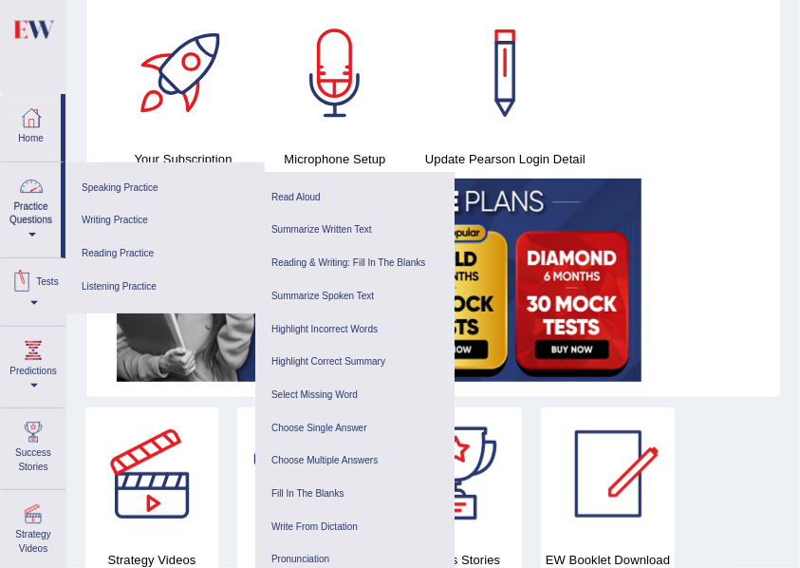
click at [28, 234] on span at bounding box center [32, 235] width 8 height 4
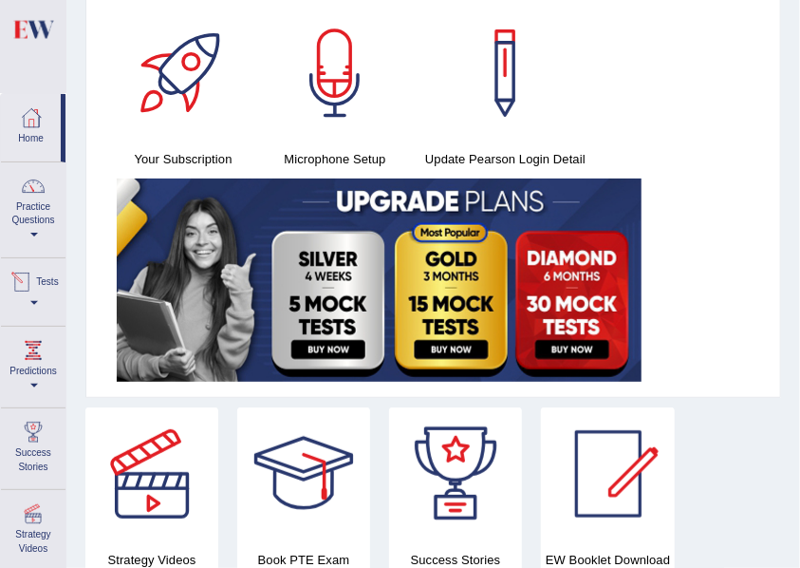
click at [52, 304] on link "Tests" at bounding box center [33, 289] width 65 height 62
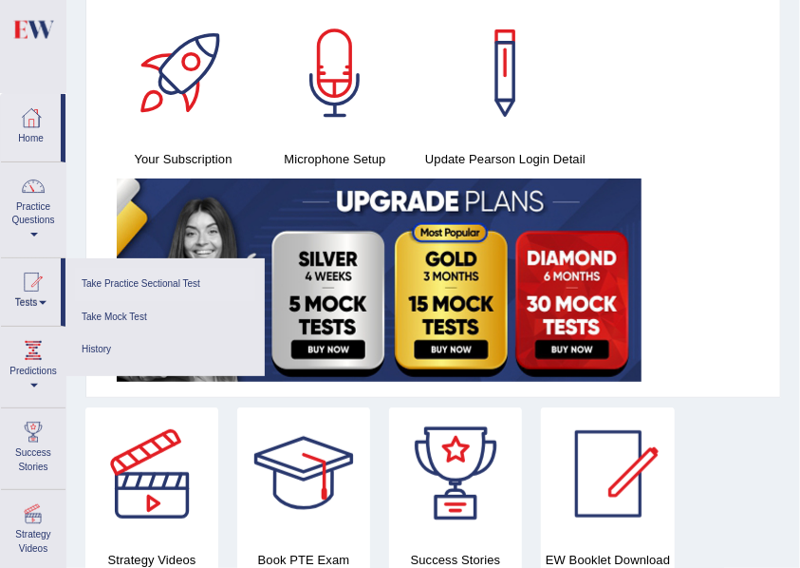
click at [175, 277] on link "Take Practice Sectional Test" at bounding box center [165, 284] width 180 height 33
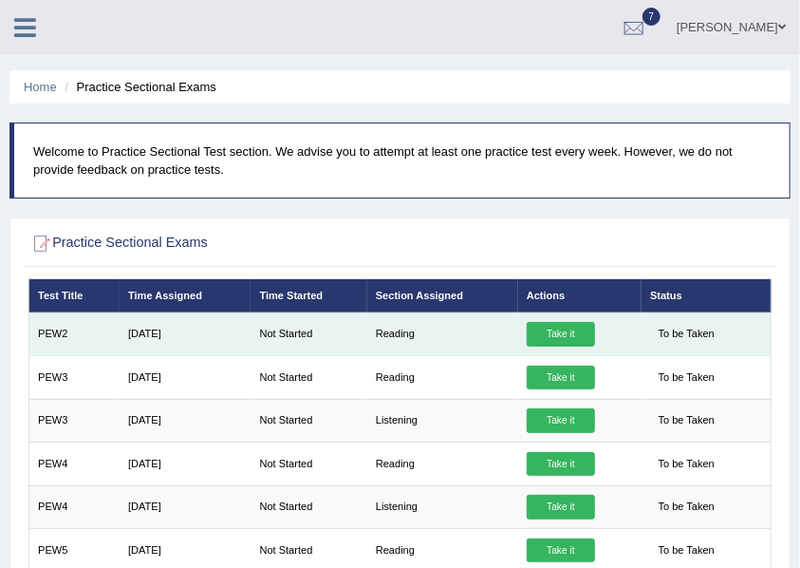
click at [543, 329] on link "Take it" at bounding box center [561, 334] width 68 height 25
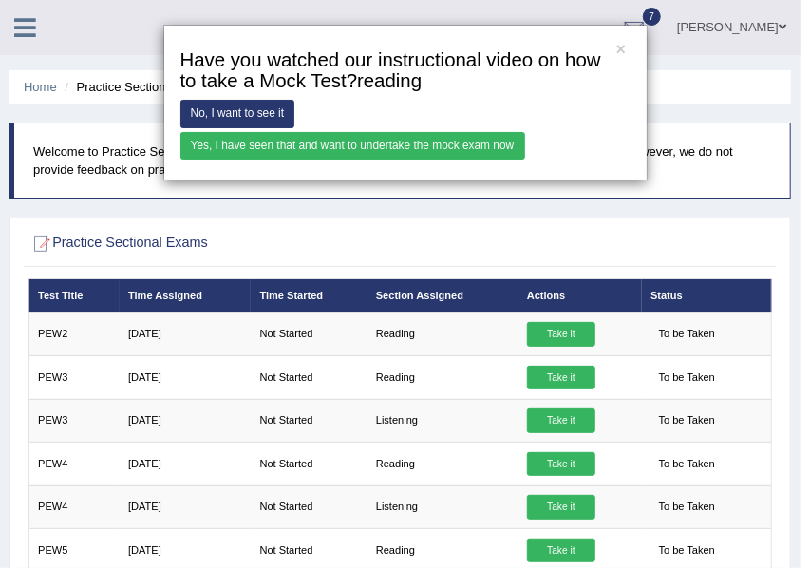
click at [219, 142] on link "Yes, I have seen that and want to undertake the mock exam now" at bounding box center [352, 146] width 345 height 28
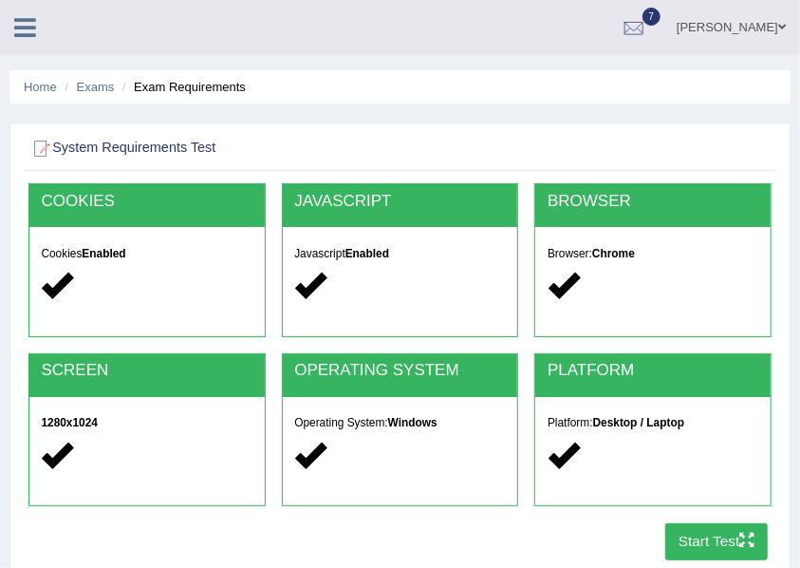
click at [690, 536] on button "Start Test" at bounding box center [716, 541] width 103 height 37
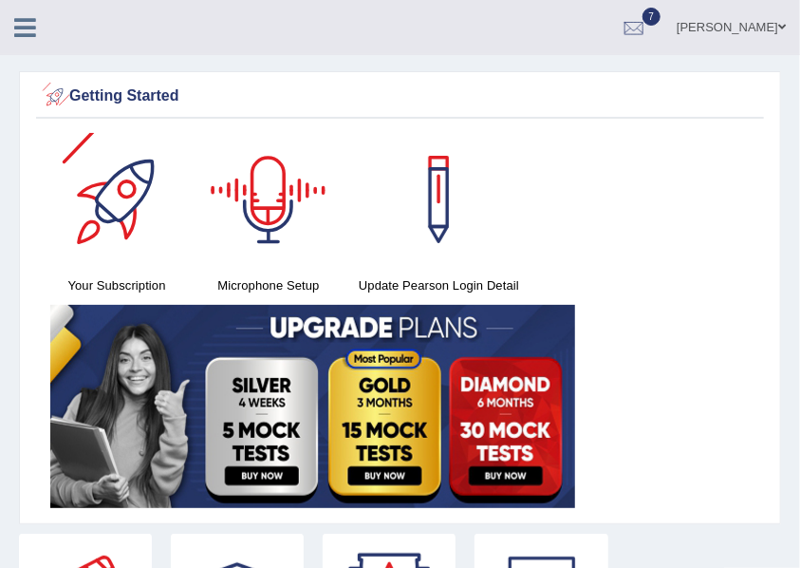
click at [28, 27] on icon at bounding box center [25, 27] width 22 height 25
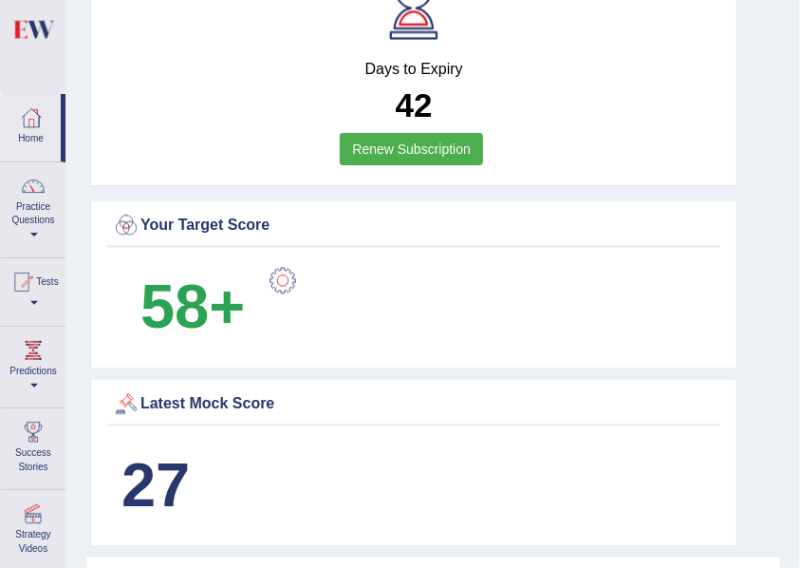
scroll to position [934, 0]
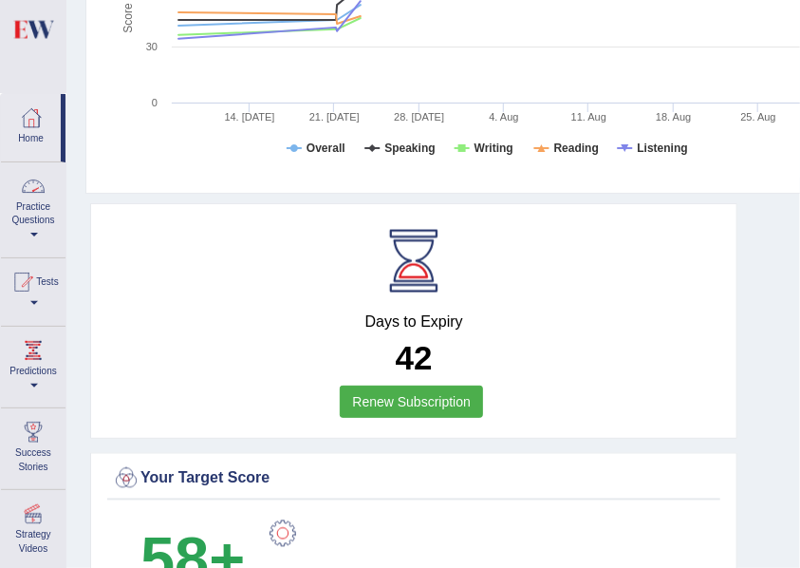
click at [36, 233] on span at bounding box center [34, 235] width 8 height 4
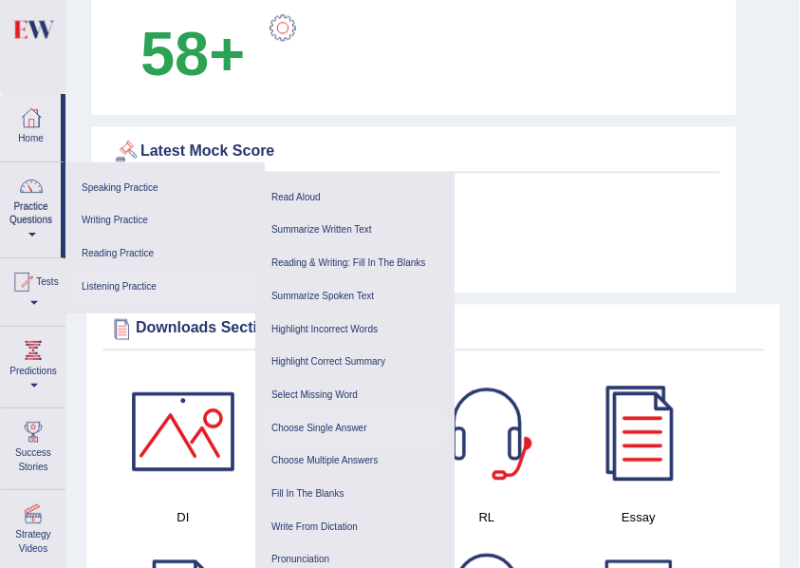
scroll to position [1694, 0]
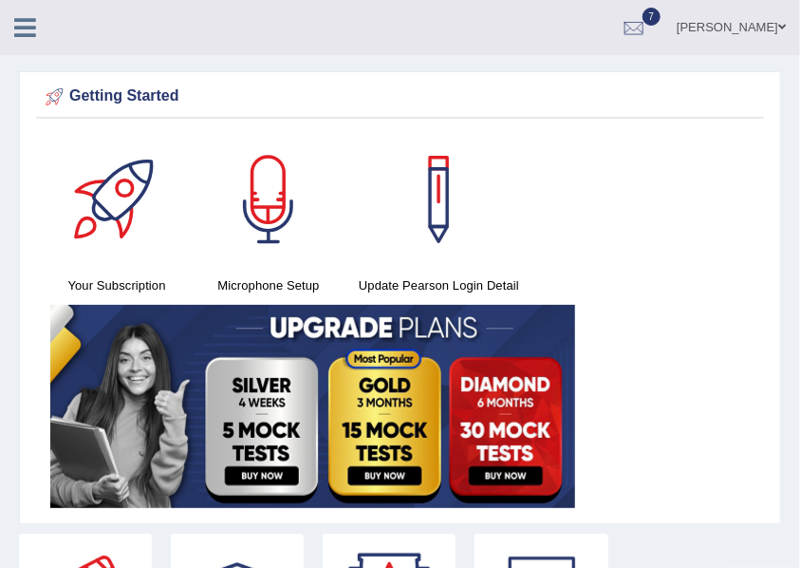
click at [38, 27] on link at bounding box center [25, 25] width 50 height 28
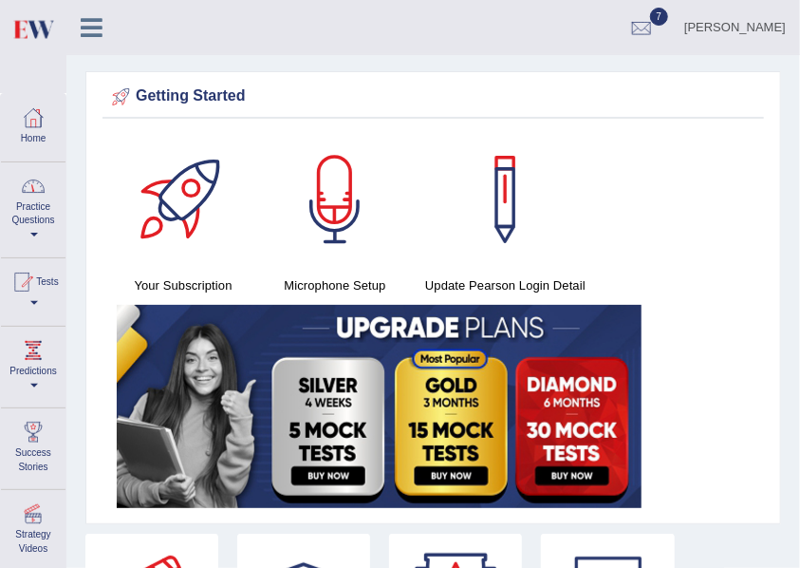
click at [34, 232] on link "Practice Questions" at bounding box center [33, 206] width 65 height 89
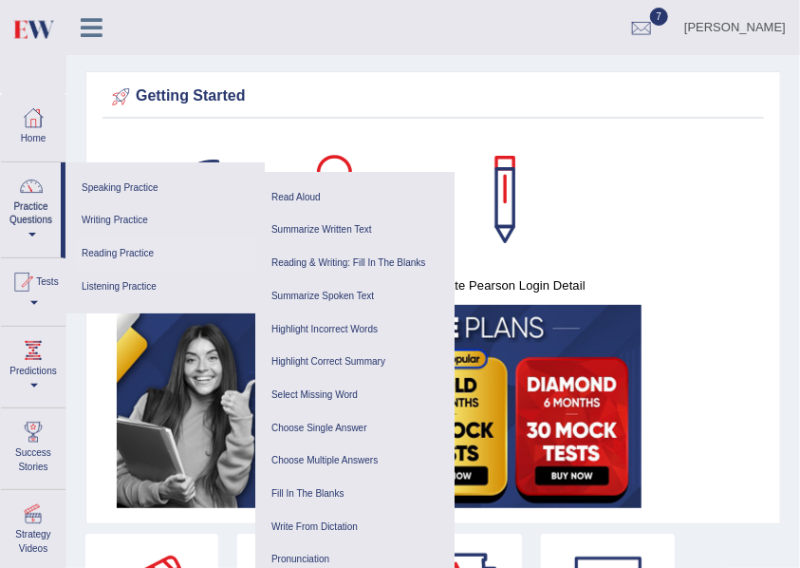
click at [106, 247] on link "Reading Practice" at bounding box center [165, 253] width 180 height 33
click at [286, 260] on link "Reading & Writing: Fill In The Blanks" at bounding box center [355, 263] width 180 height 33
